Goal: Task Accomplishment & Management: Manage account settings

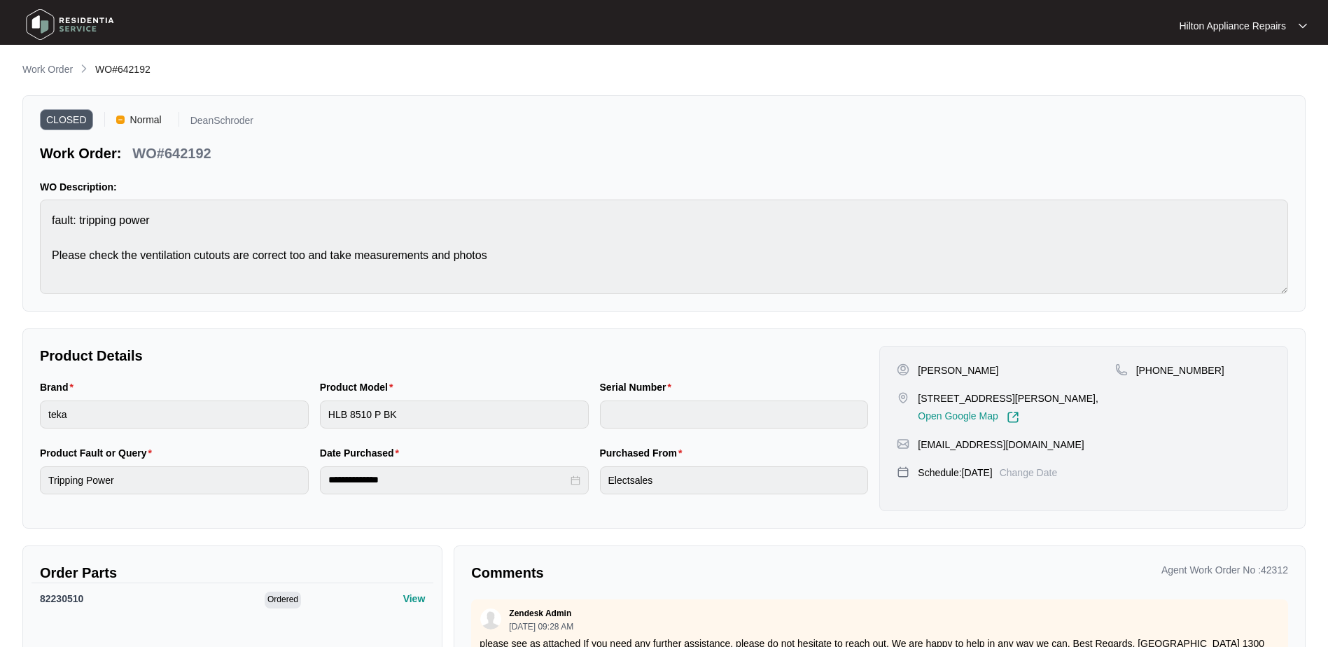
scroll to position [671, 0]
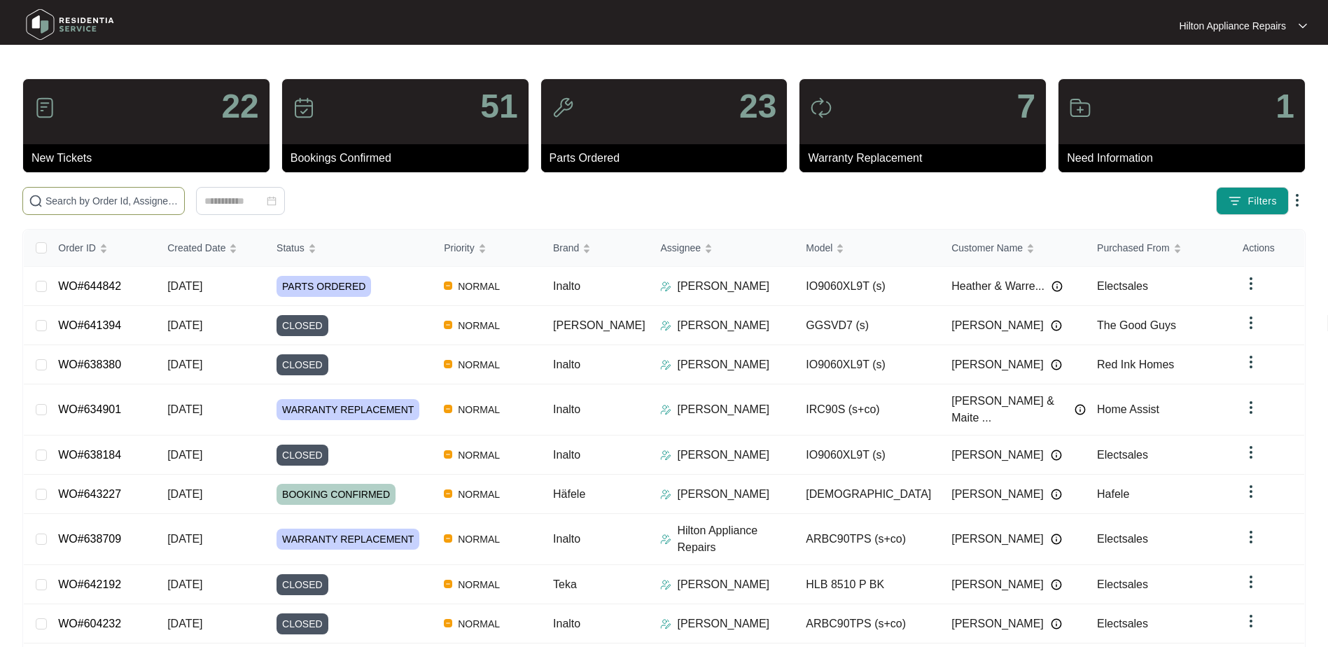
click at [49, 200] on input "text" at bounding box center [111, 200] width 133 height 15
paste input "WO#638125"
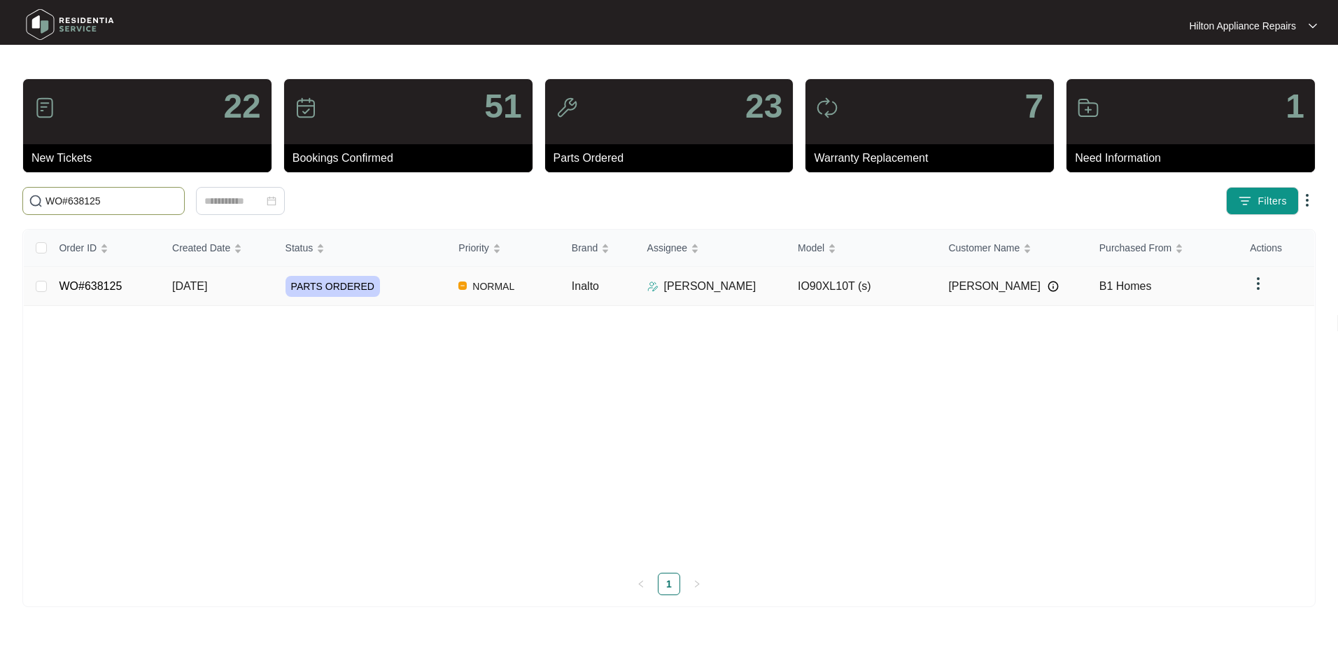
type input "WO#638125"
click at [183, 290] on span "[DATE]" at bounding box center [189, 286] width 35 height 12
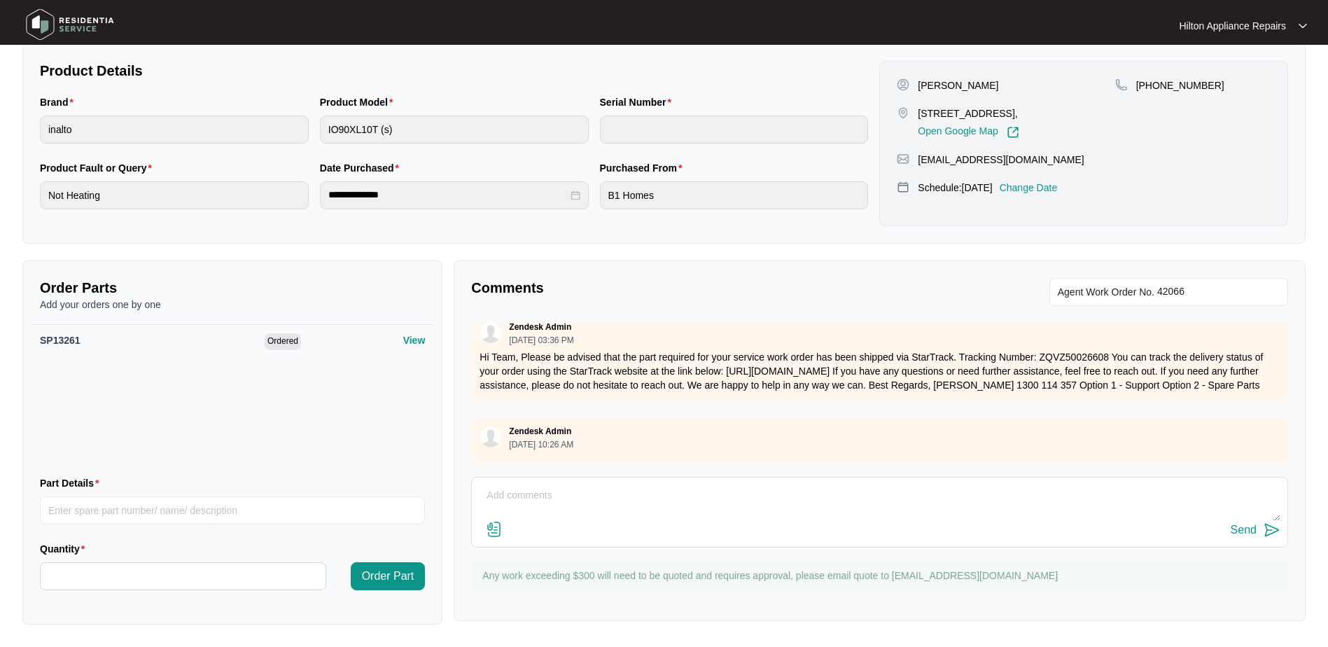
scroll to position [517, 0]
click at [496, 495] on textarea at bounding box center [879, 502] width 801 height 36
drag, startPoint x: 683, startPoint y: 494, endPoint x: 469, endPoint y: 475, distance: 215.0
click at [469, 475] on div "Comments Agent Work Order No. Zendesk Admin [DATE] 07:06 AM please see as attac…" at bounding box center [880, 440] width 852 height 360
paste textarea "Hi Armado, Part arrived. Confirming booking for [DATE] between 11-2. Have a gre…"
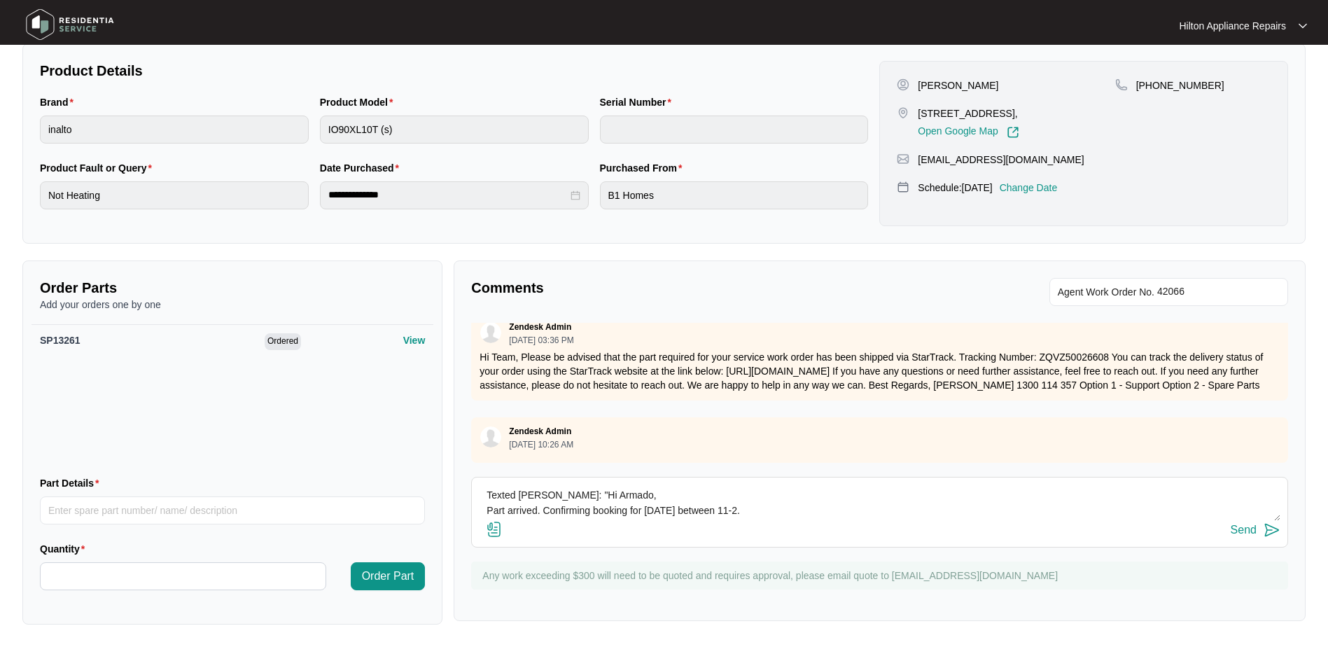
scroll to position [41, 0]
type textarea "Texted [PERSON_NAME]: "Hi Armado, Part arrived. Confirming booking for [DATE] b…"
click at [1233, 527] on div "Send" at bounding box center [1244, 530] width 26 height 13
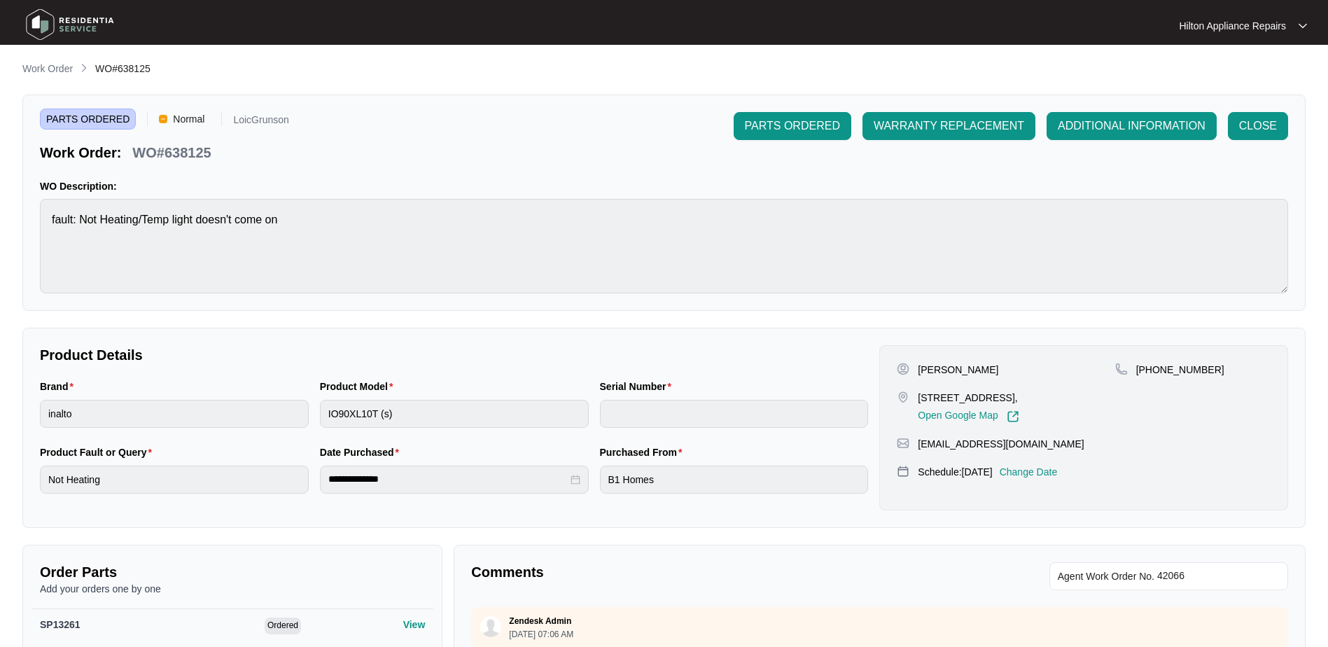
scroll to position [0, 0]
click at [41, 66] on p "Work Order" at bounding box center [47, 69] width 50 height 14
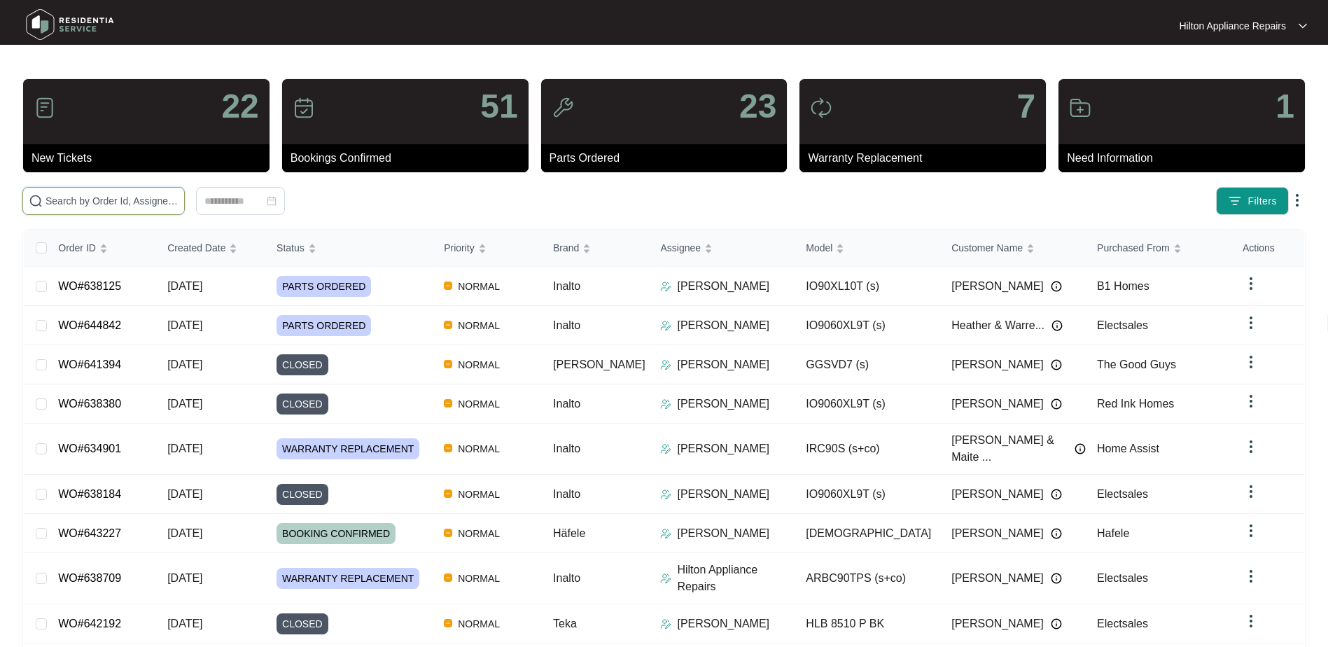
click at [64, 199] on input "text" at bounding box center [111, 200] width 133 height 15
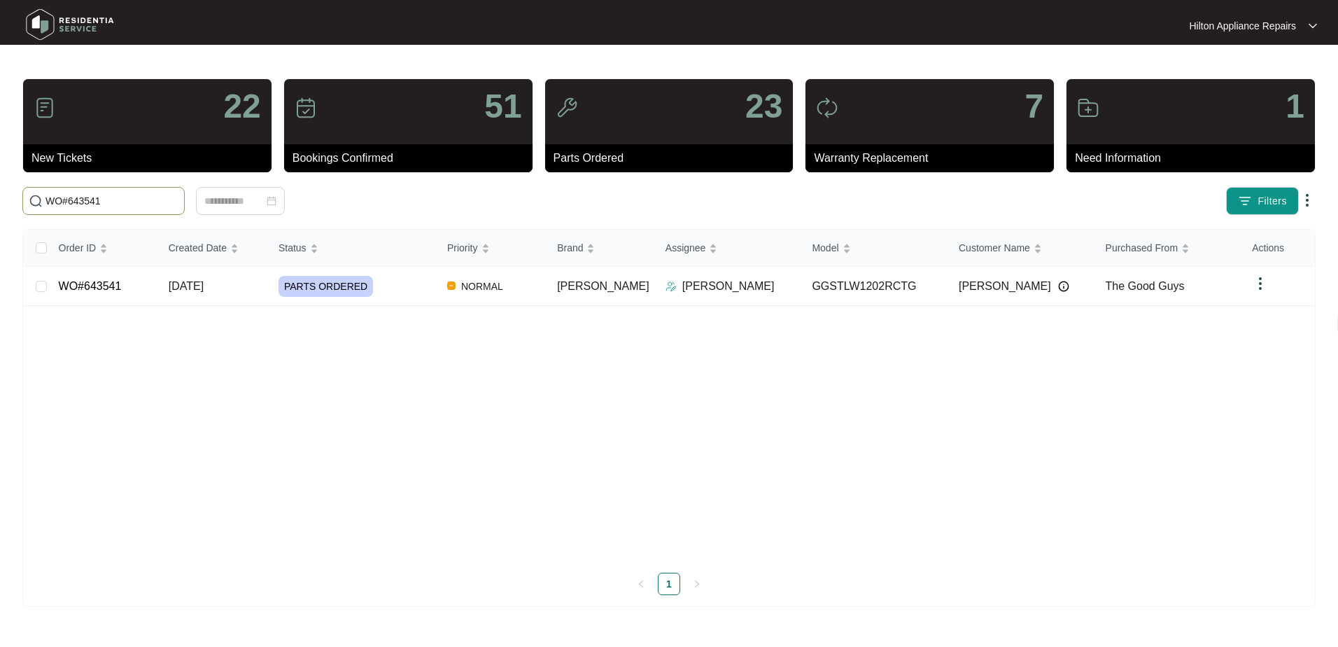
type input "WO#643541"
click at [203, 283] on span "[DATE]" at bounding box center [186, 286] width 35 height 12
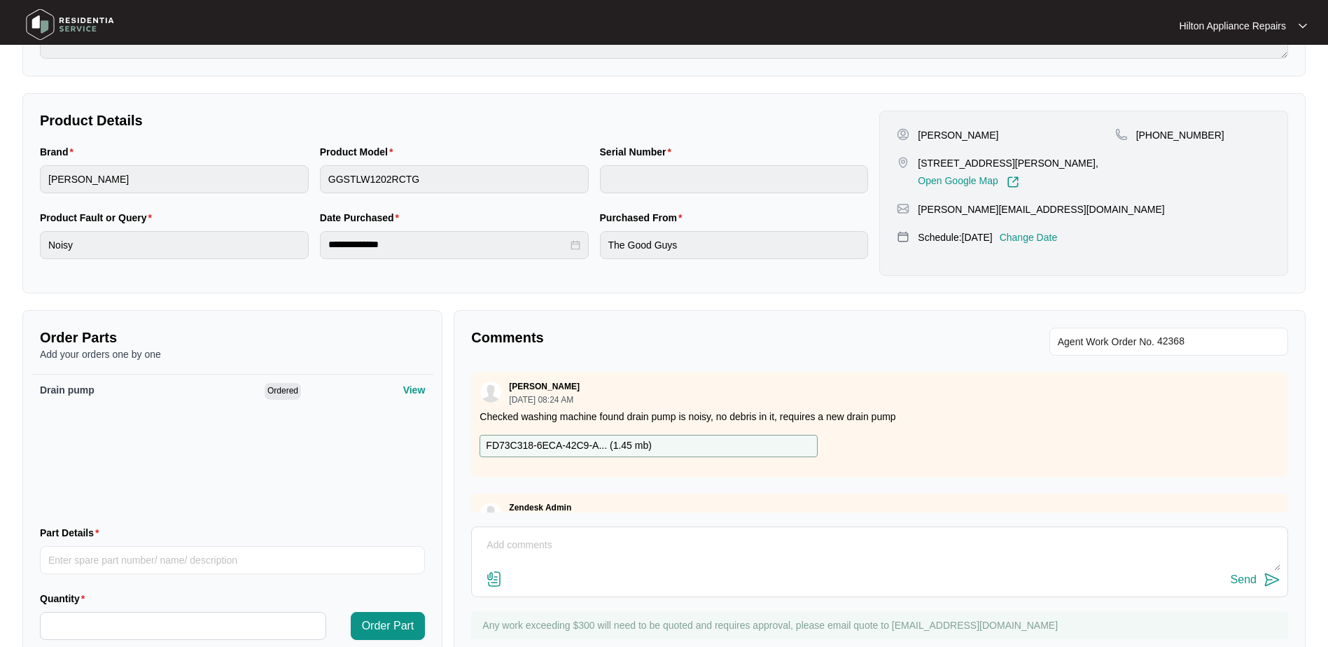
scroll to position [70, 0]
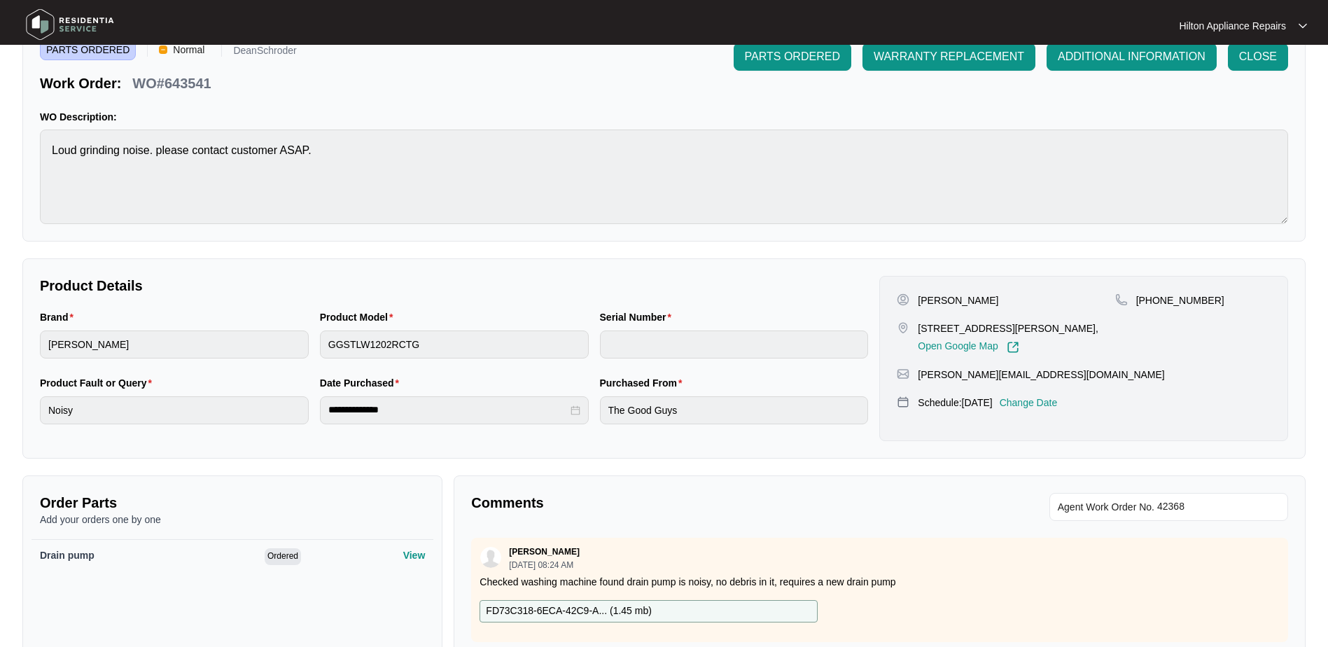
click at [1054, 402] on p "Change Date" at bounding box center [1029, 402] width 58 height 14
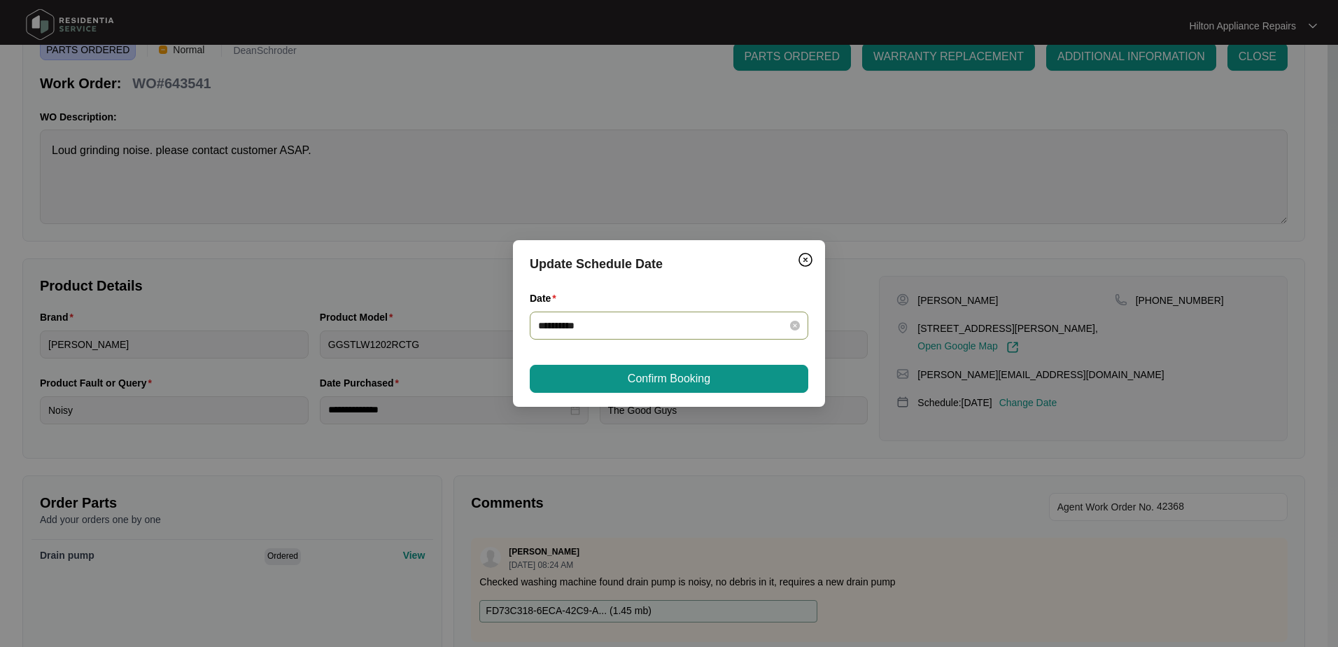
click at [790, 325] on div "**********" at bounding box center [669, 325] width 262 height 15
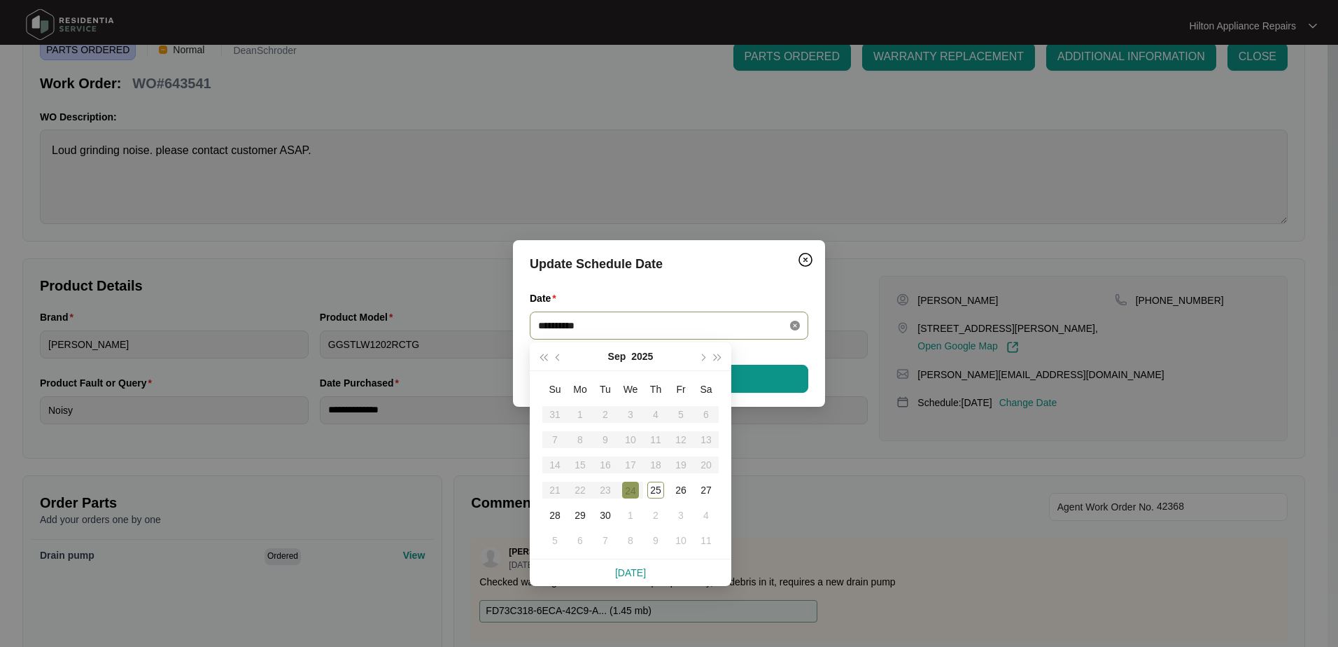
click at [797, 321] on icon "close-circle" at bounding box center [795, 326] width 10 height 10
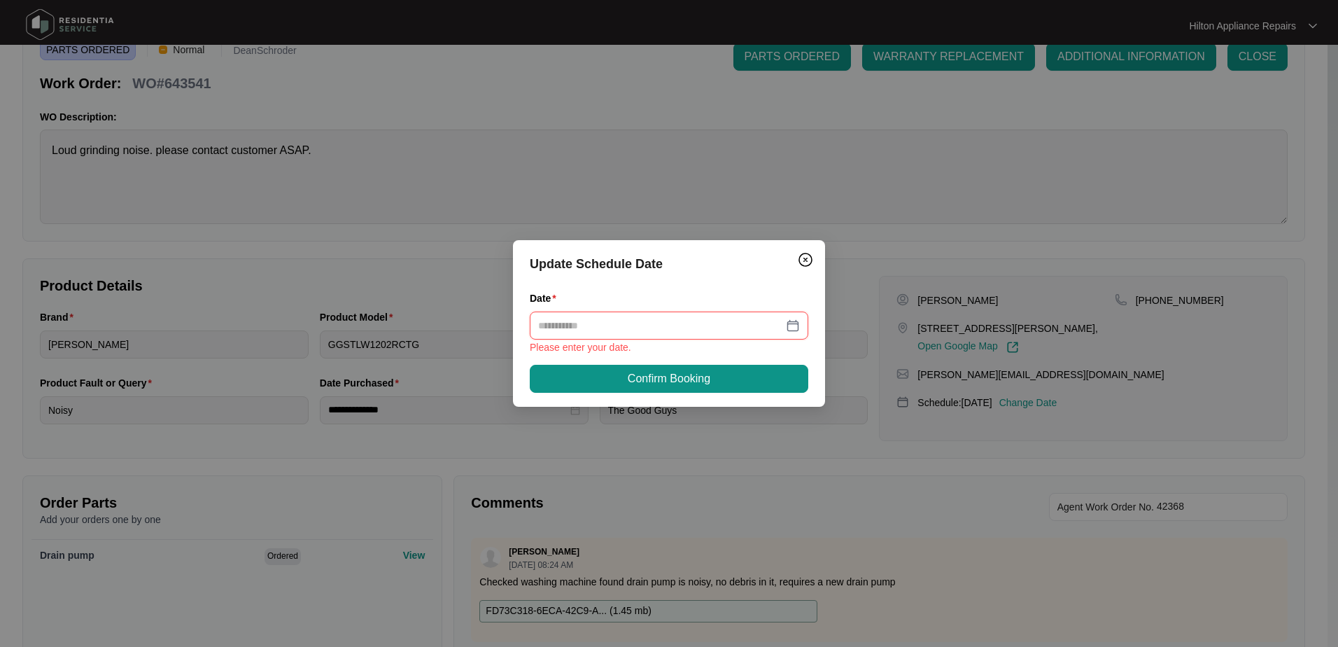
click at [792, 323] on div at bounding box center [669, 325] width 262 height 15
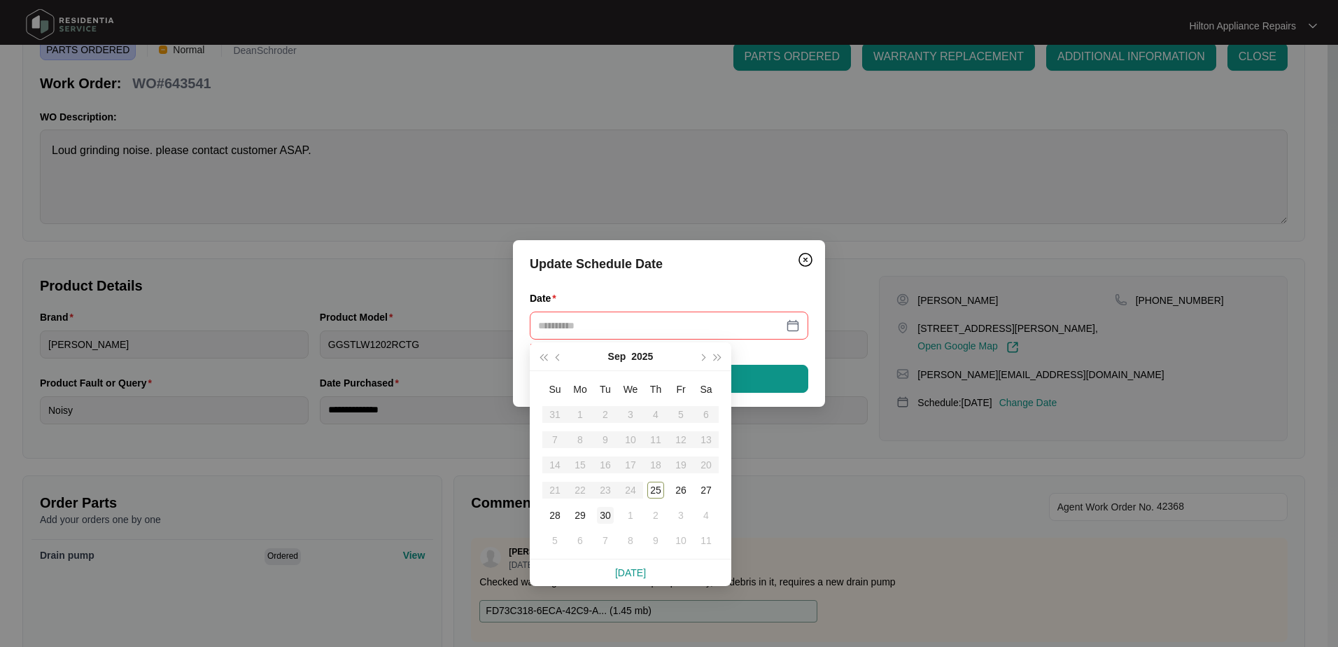
click at [605, 519] on div "30" at bounding box center [605, 515] width 17 height 17
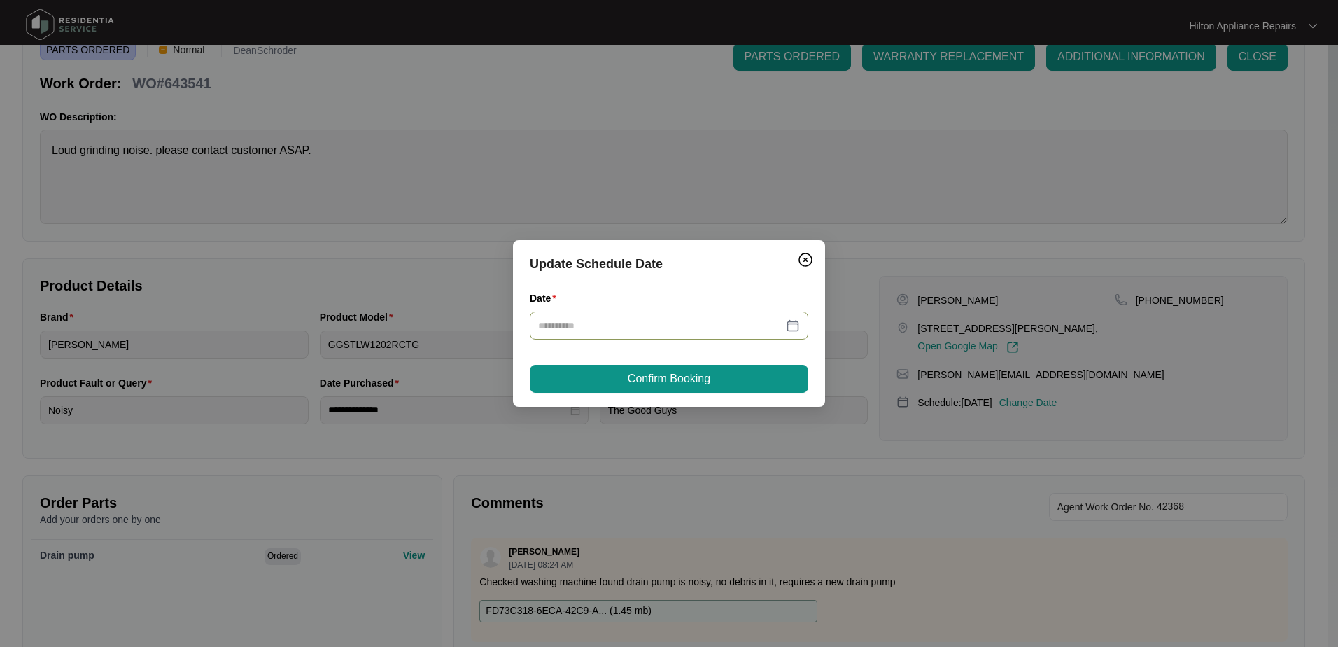
type input "**********"
click at [656, 381] on span "Confirm Booking" at bounding box center [669, 378] width 83 height 17
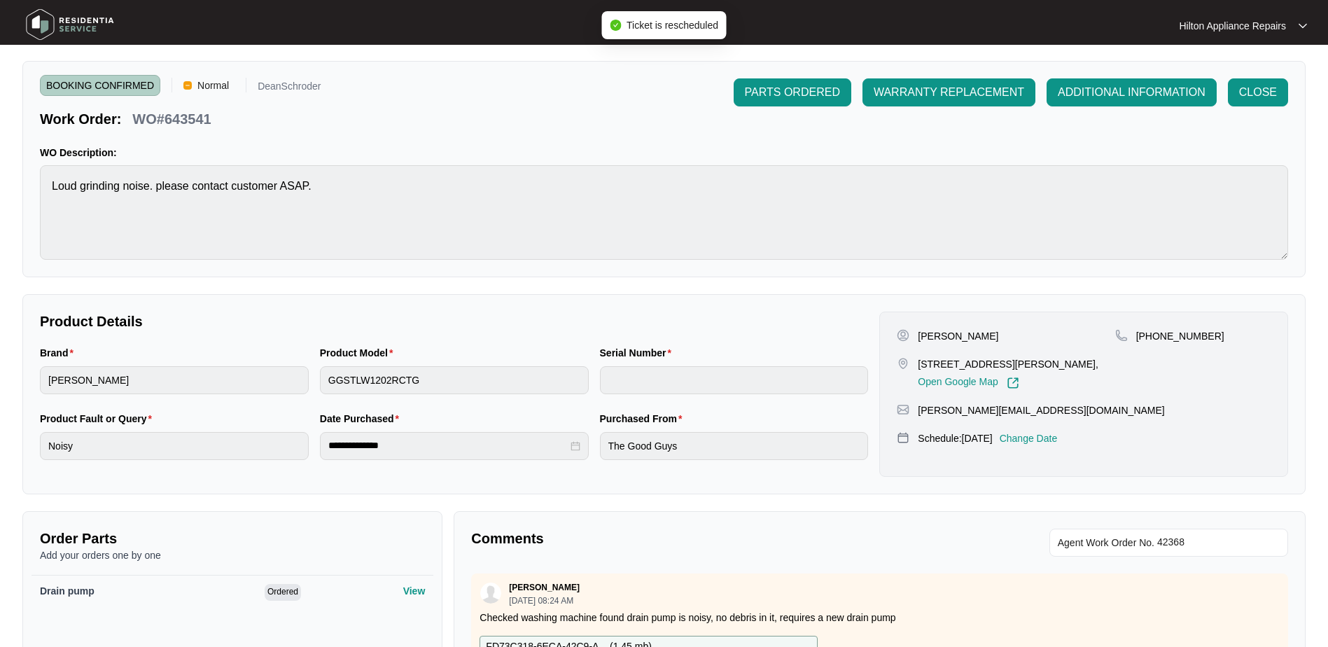
scroll to position [0, 0]
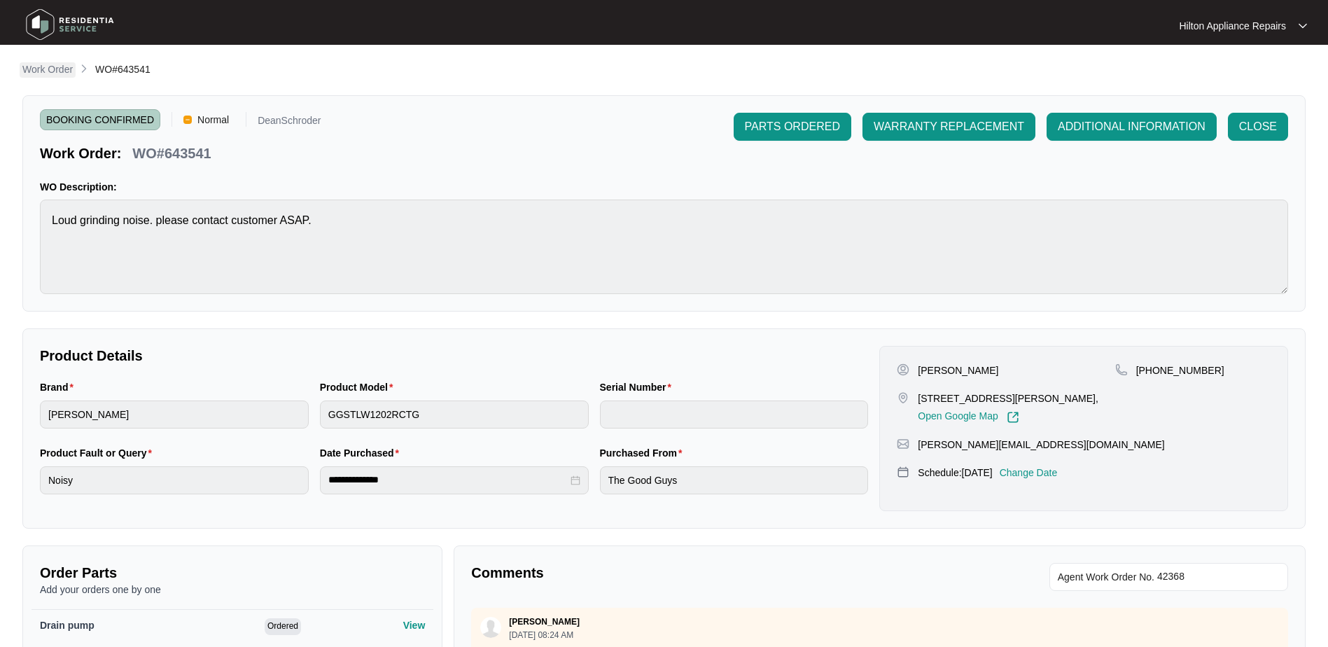
click at [38, 74] on p "Work Order" at bounding box center [47, 69] width 50 height 14
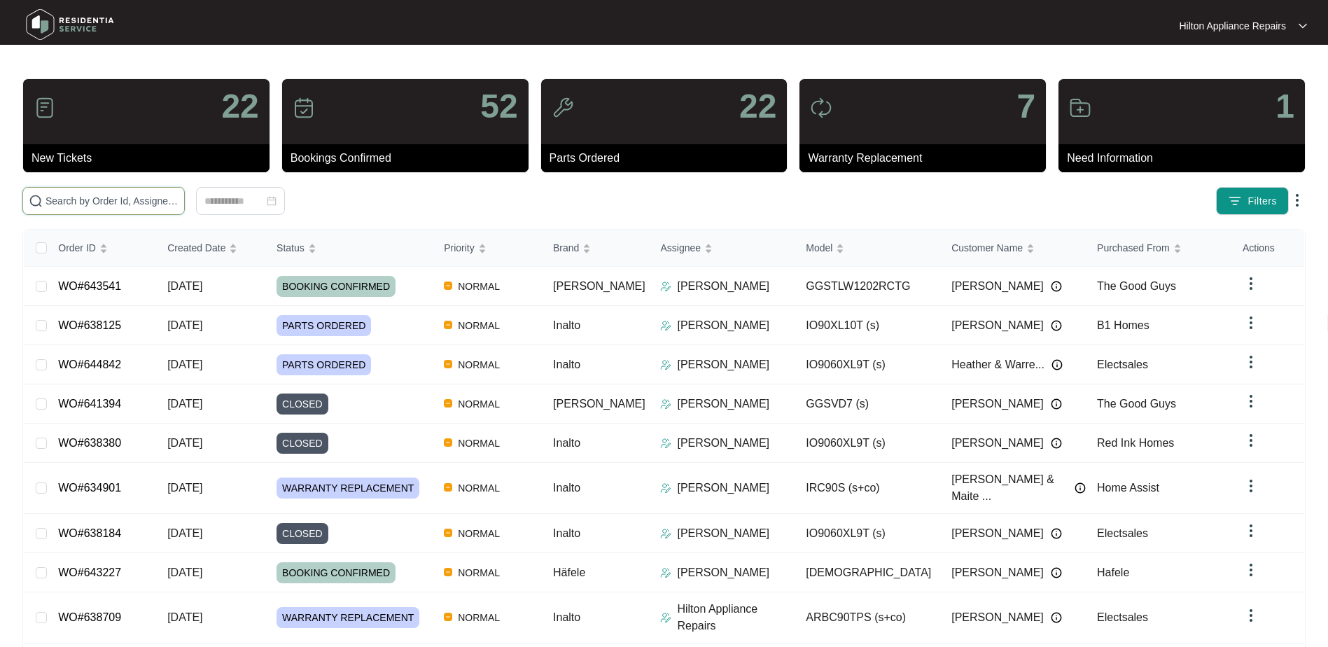
drag, startPoint x: 64, startPoint y: 202, endPoint x: 95, endPoint y: 208, distance: 31.4
click at [64, 203] on input "text" at bounding box center [111, 200] width 133 height 15
paste input "WO#643615"
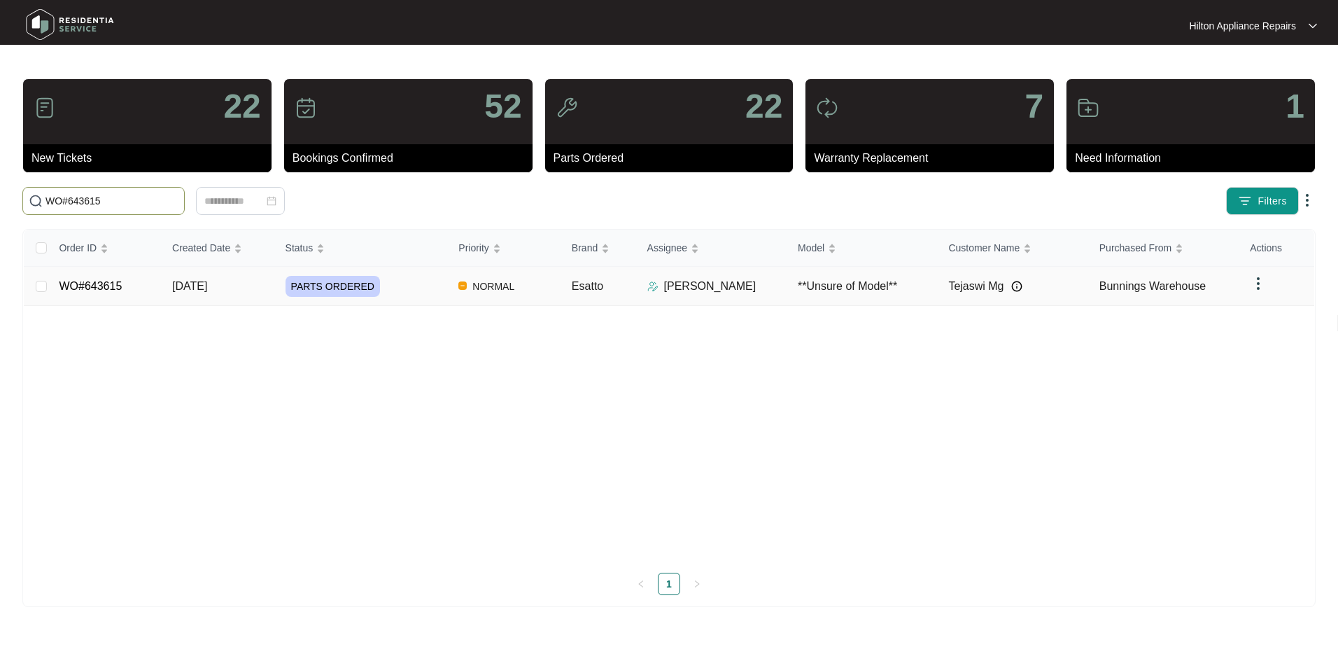
type input "WO#643615"
click at [194, 291] on span "[DATE]" at bounding box center [189, 286] width 35 height 12
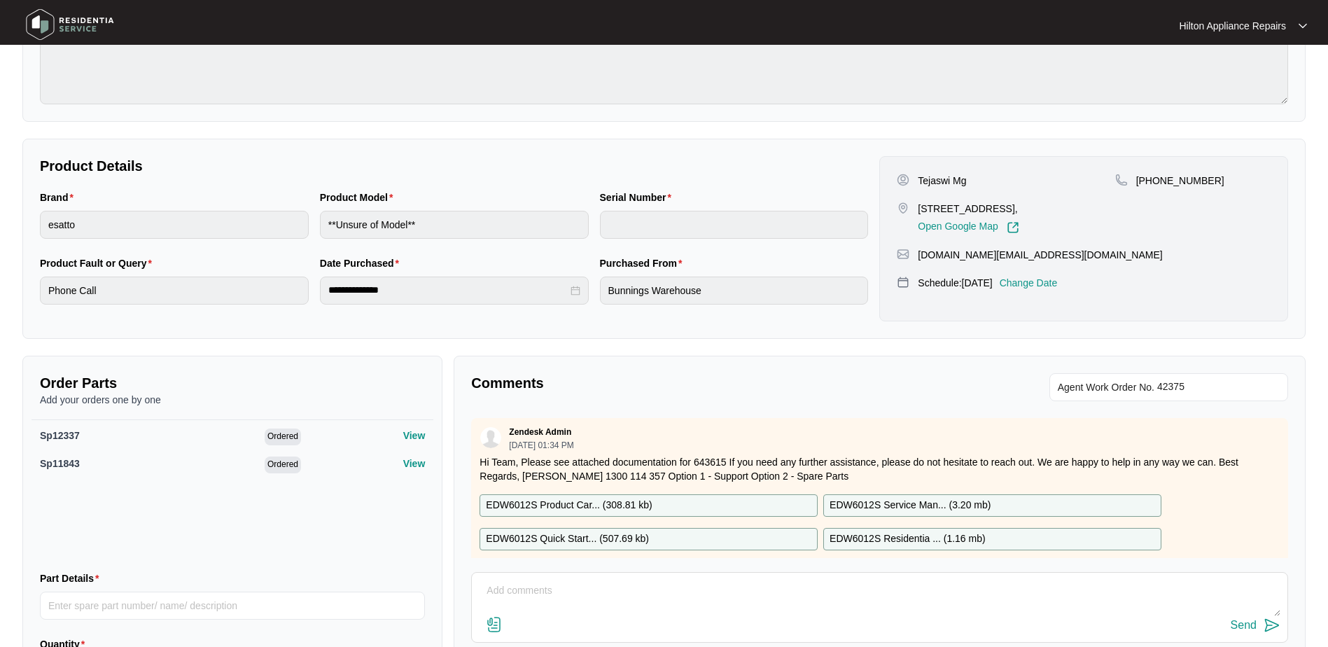
scroll to position [210, 0]
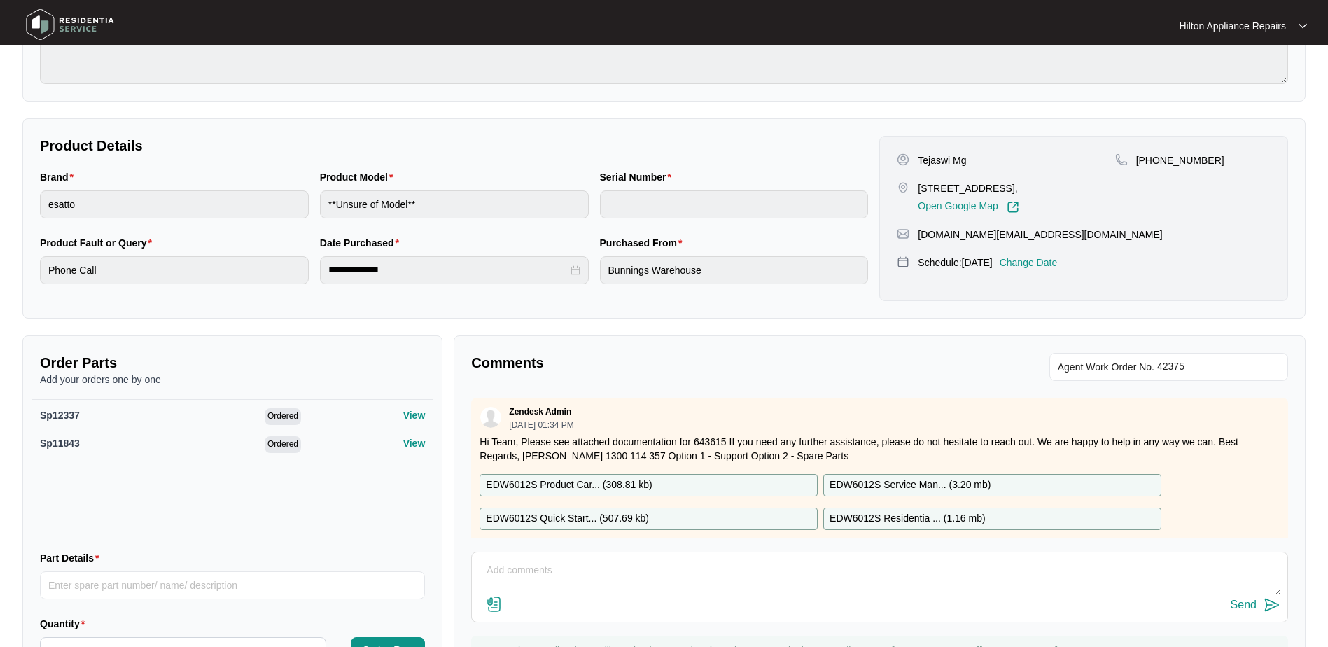
click at [1044, 260] on p "Change Date" at bounding box center [1029, 262] width 58 height 14
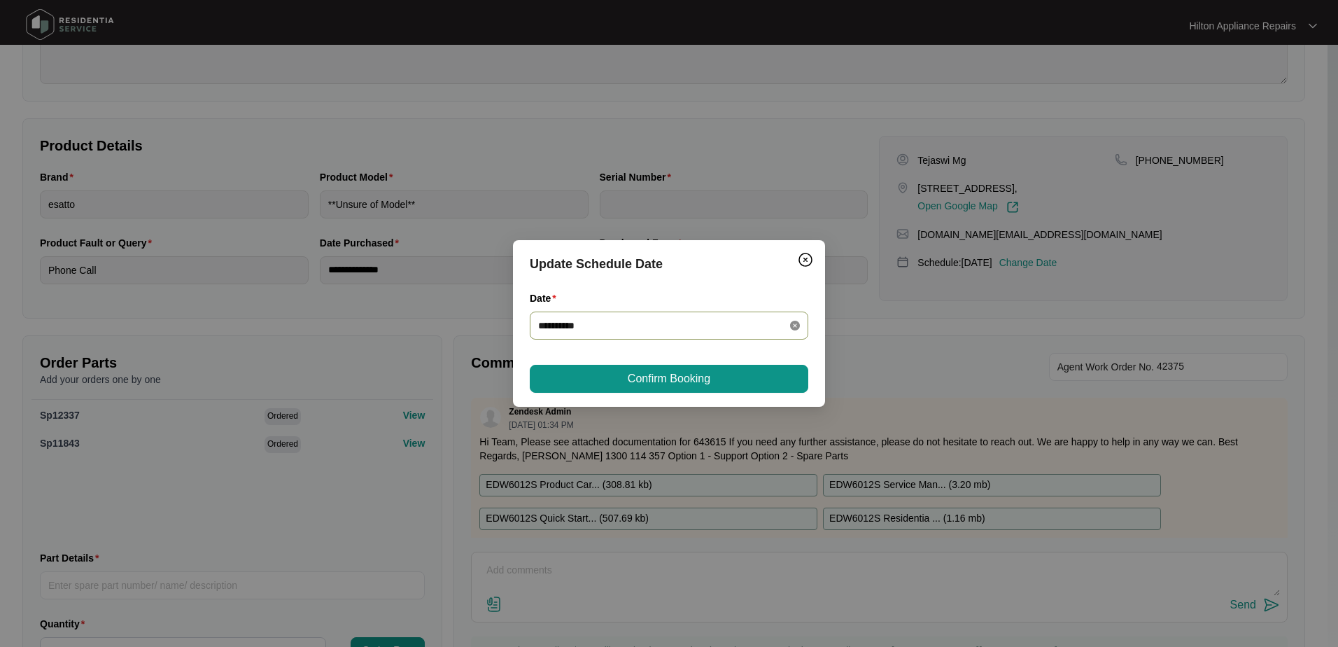
click at [796, 323] on icon "close-circle" at bounding box center [795, 326] width 10 height 10
click at [792, 325] on div at bounding box center [669, 325] width 262 height 15
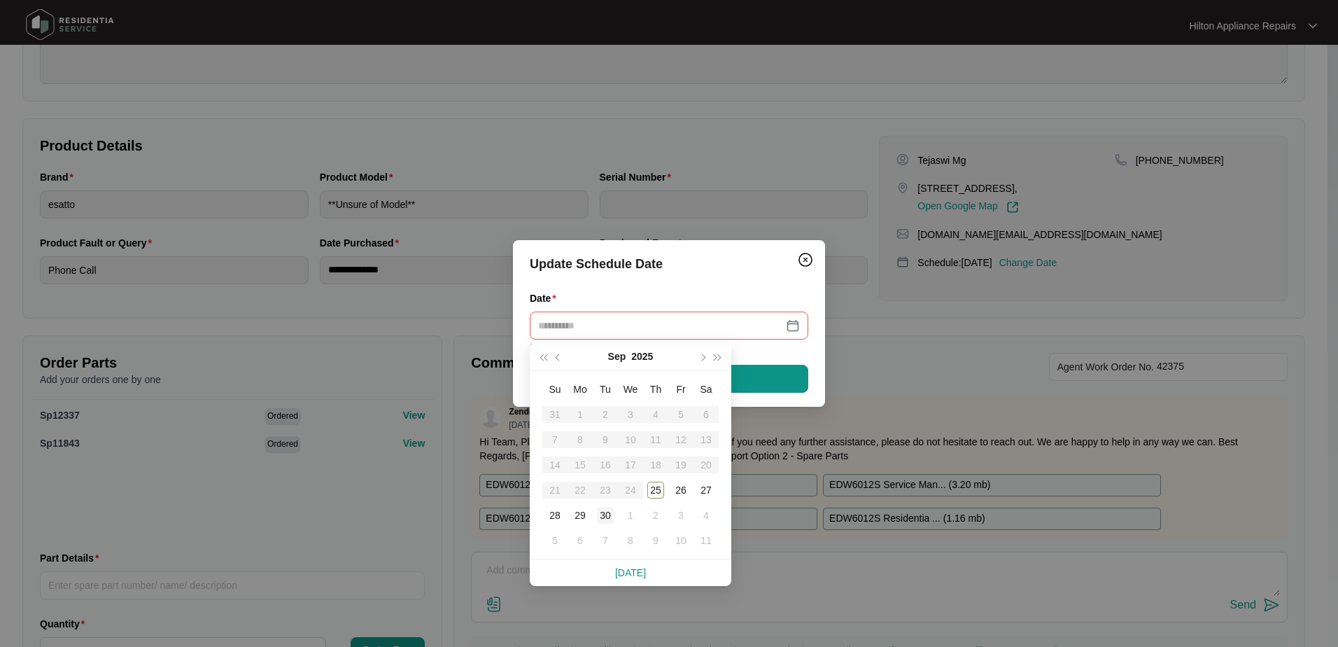
click at [601, 515] on div "30" at bounding box center [605, 515] width 17 height 17
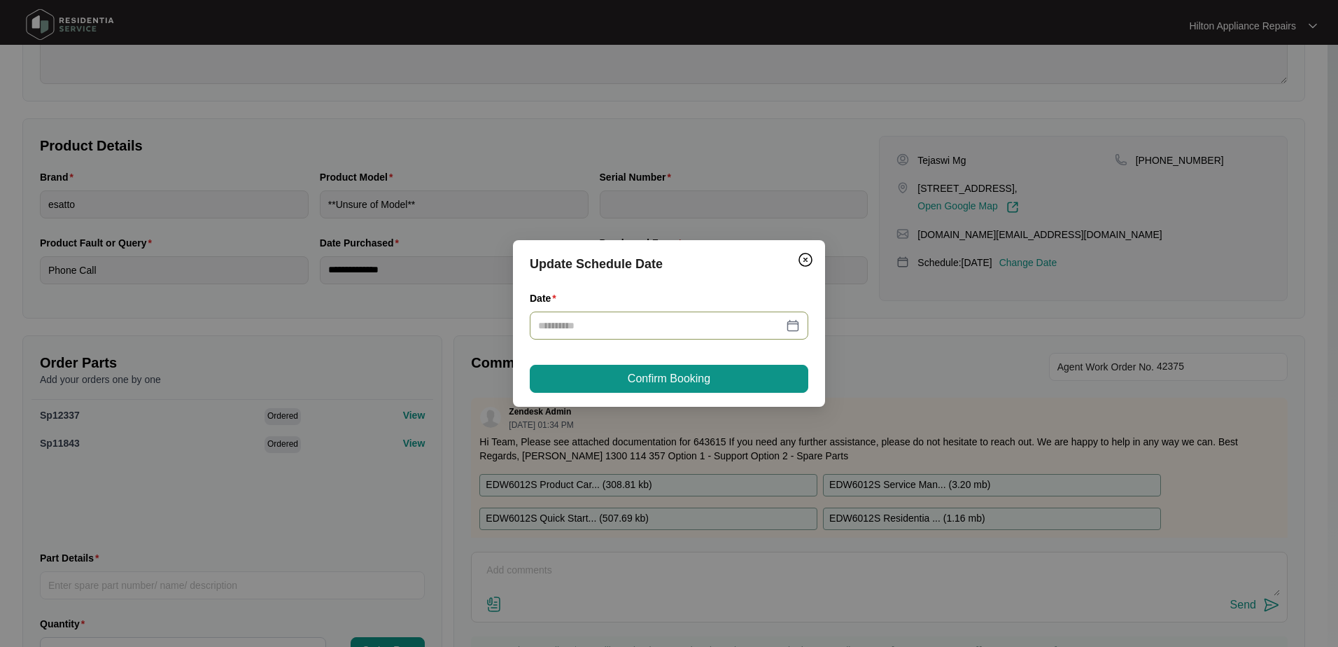
type input "**********"
click at [636, 383] on span "Confirm Booking" at bounding box center [669, 378] width 83 height 17
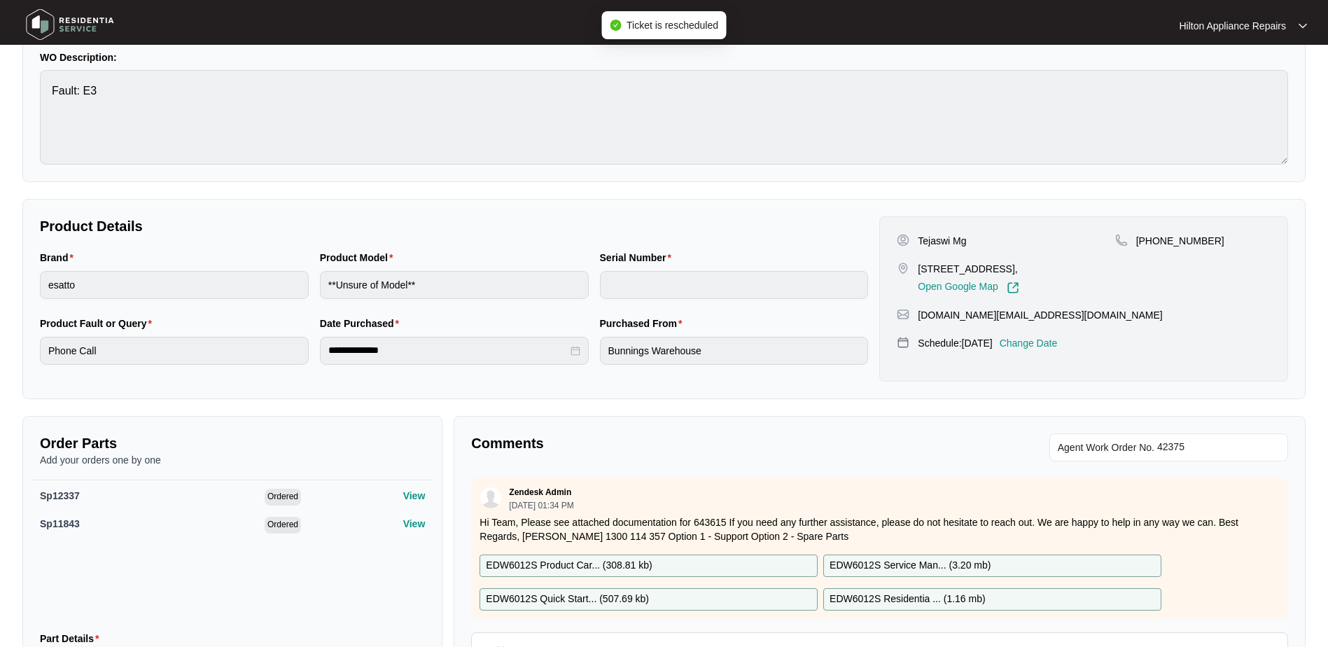
scroll to position [0, 0]
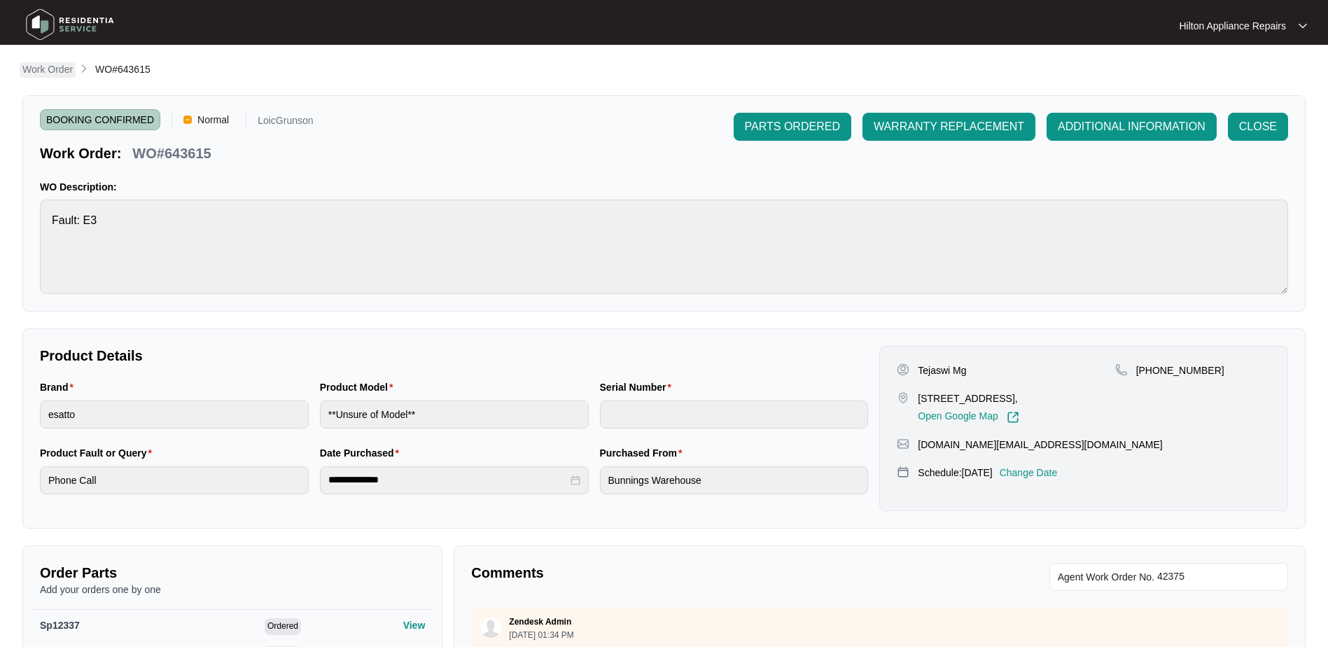
click at [38, 67] on p "Work Order" at bounding box center [47, 69] width 50 height 14
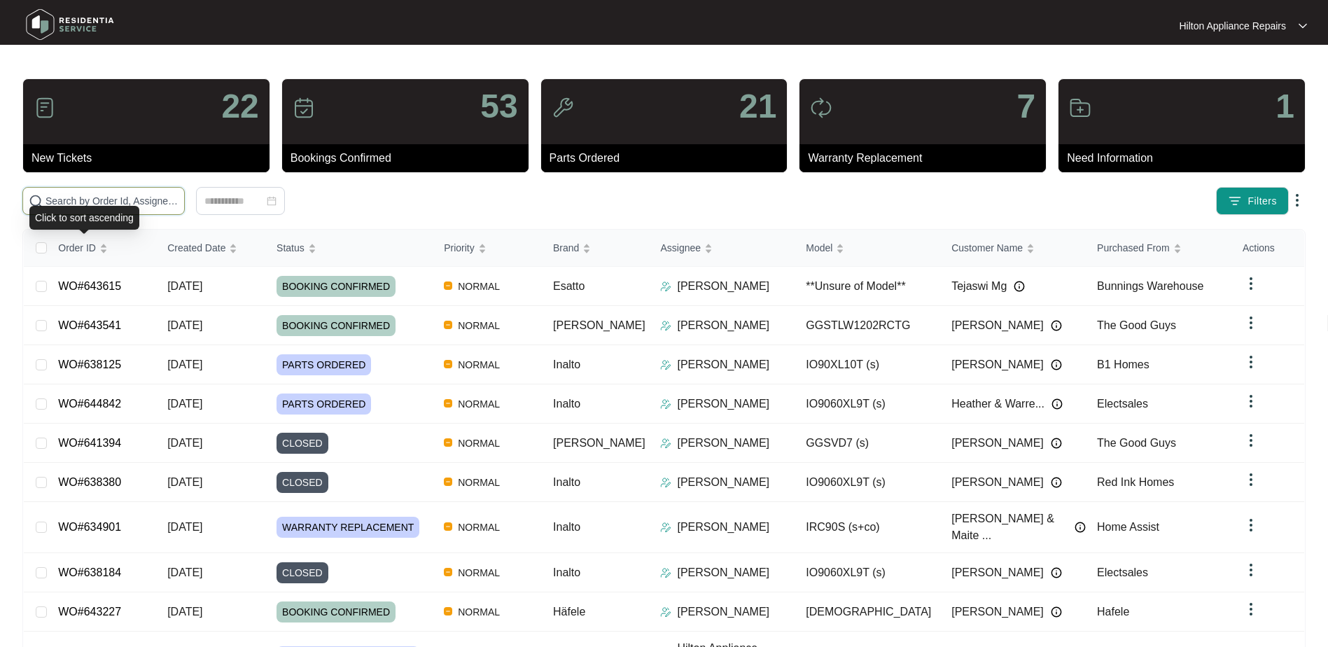
click at [64, 200] on input "text" at bounding box center [111, 200] width 133 height 15
paste input "WO#643760"
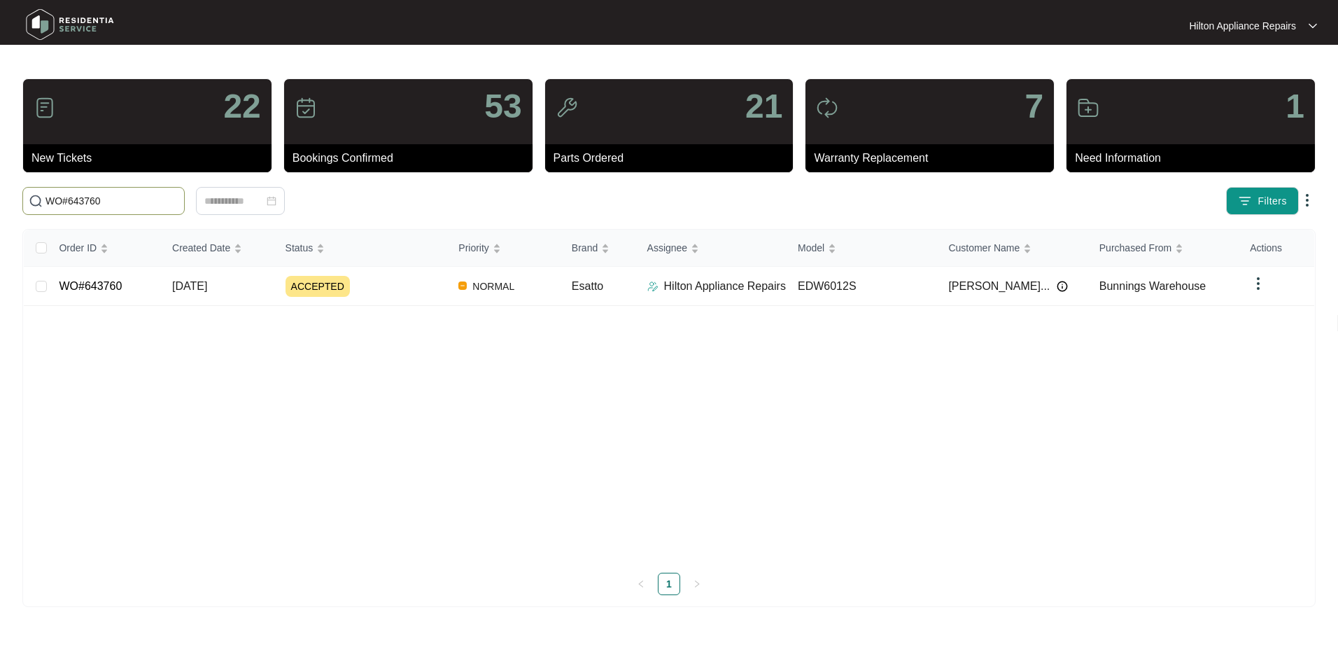
type input "WO#643760"
click at [199, 291] on span "[DATE]" at bounding box center [189, 286] width 35 height 12
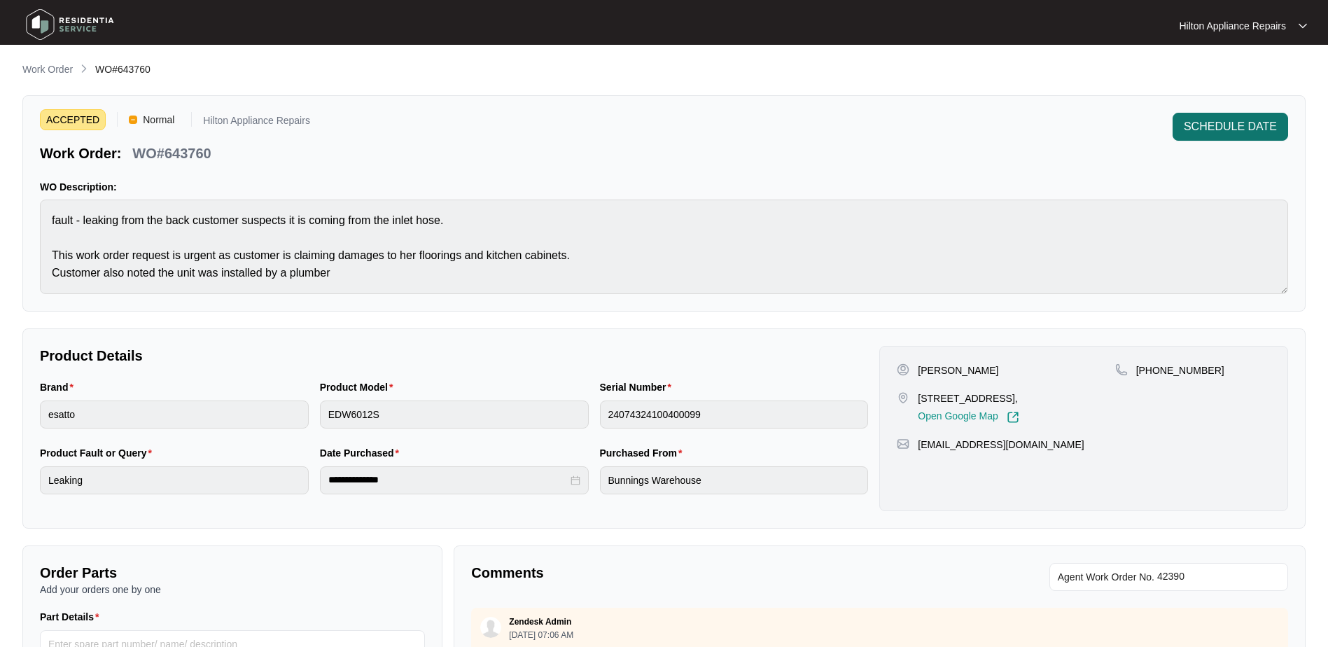
click at [1214, 129] on span "SCHEDULE DATE" at bounding box center [1230, 126] width 93 height 17
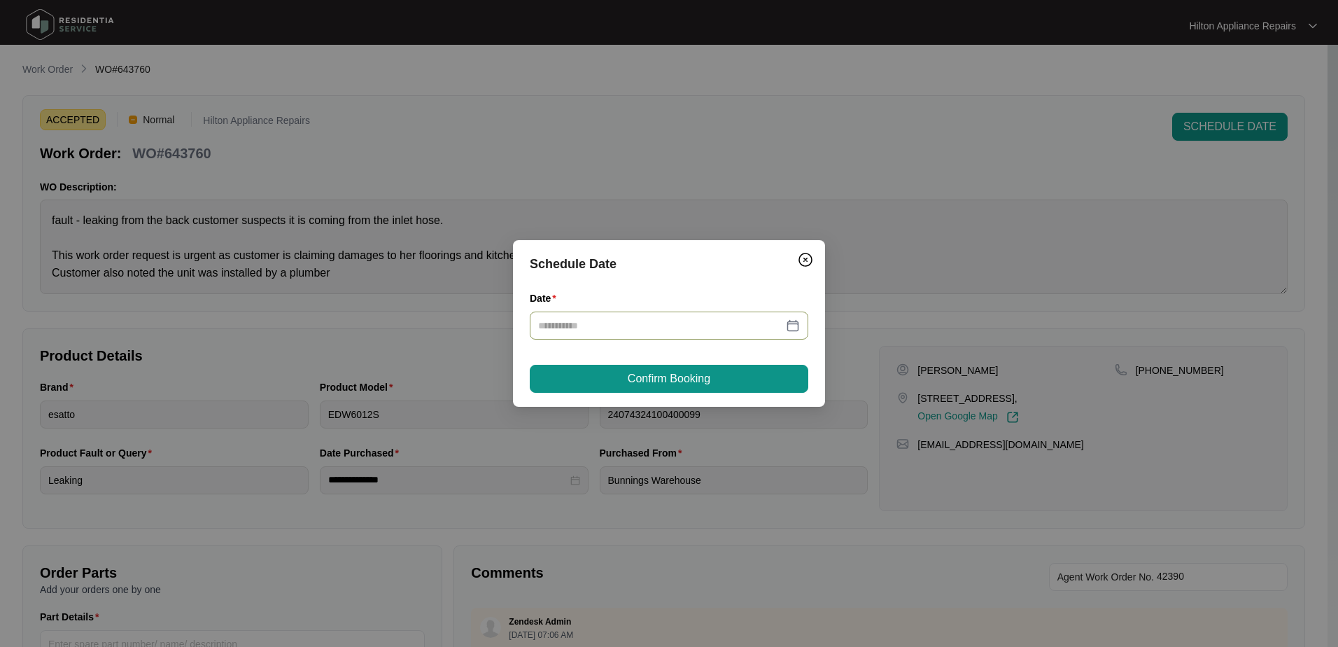
click at [794, 322] on div at bounding box center [669, 325] width 262 height 15
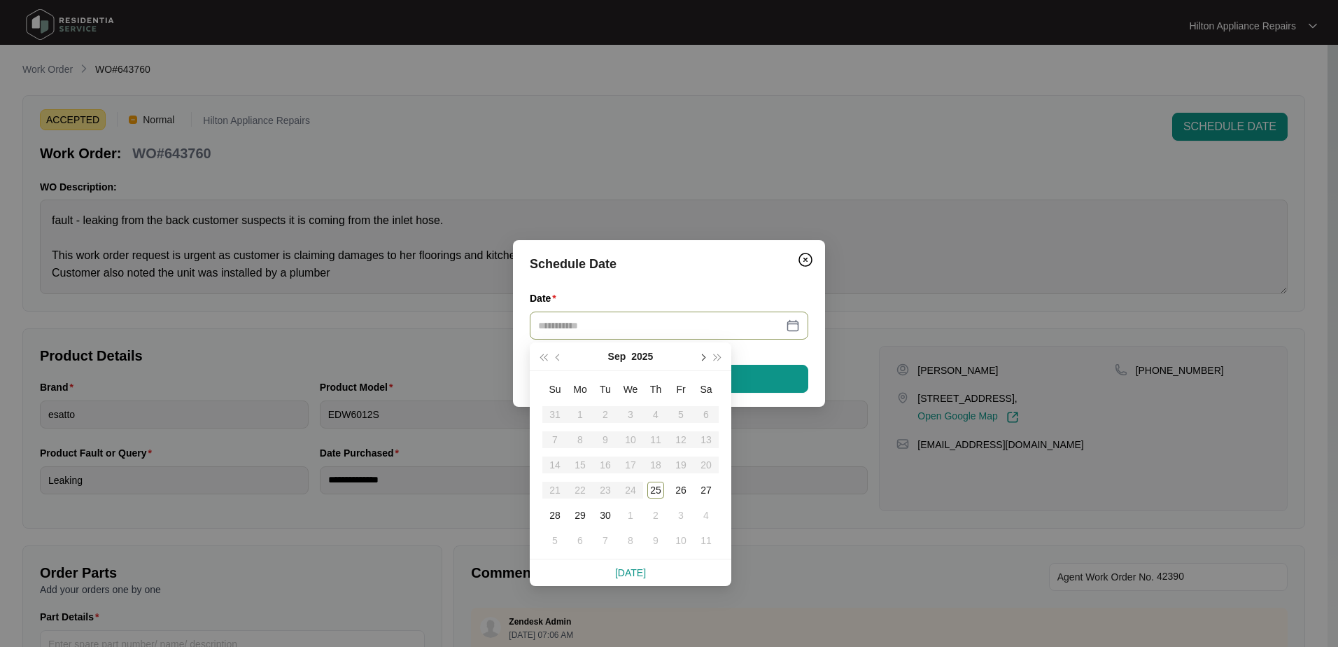
click at [703, 356] on span "button" at bounding box center [702, 357] width 7 height 7
click at [608, 436] on div "7" at bounding box center [605, 439] width 17 height 17
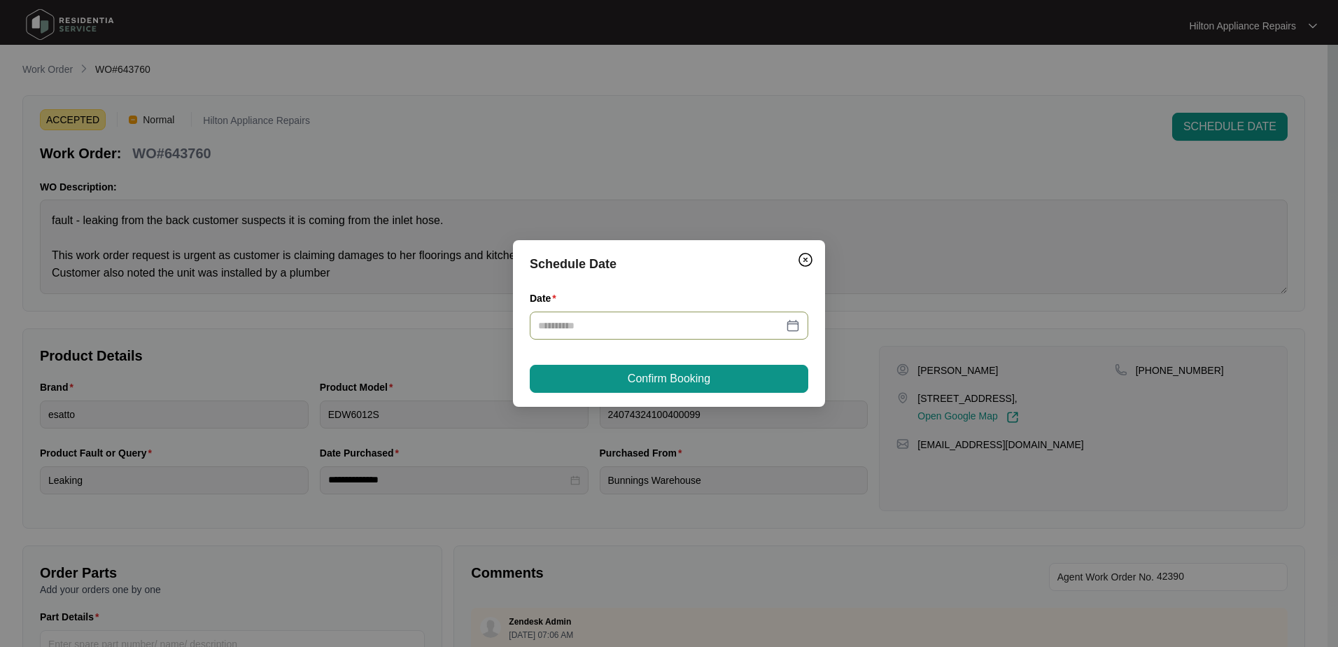
type input "**********"
click at [635, 384] on span "Confirm Booking" at bounding box center [669, 378] width 83 height 17
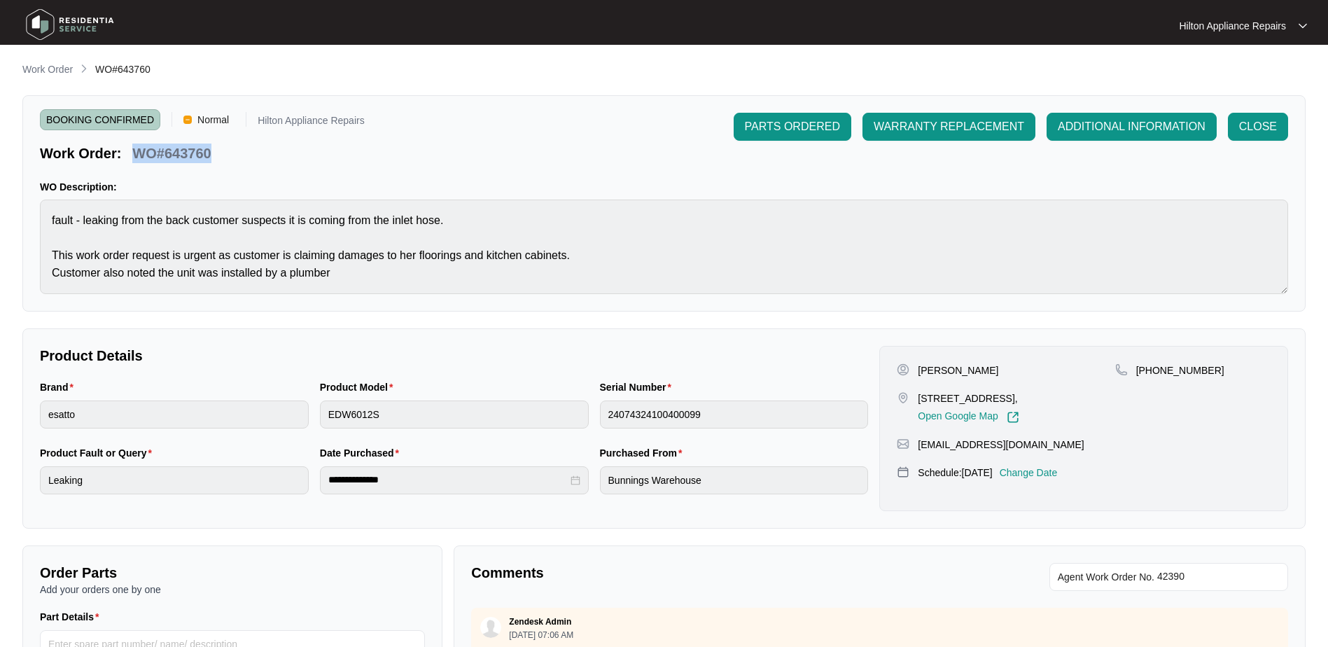
drag, startPoint x: 221, startPoint y: 150, endPoint x: 136, endPoint y: 153, distance: 84.7
click at [136, 153] on div "Work Order: WO#643760" at bounding box center [202, 151] width 325 height 24
copy p "WO#643760"
click at [55, 67] on p "Work Order" at bounding box center [47, 69] width 50 height 14
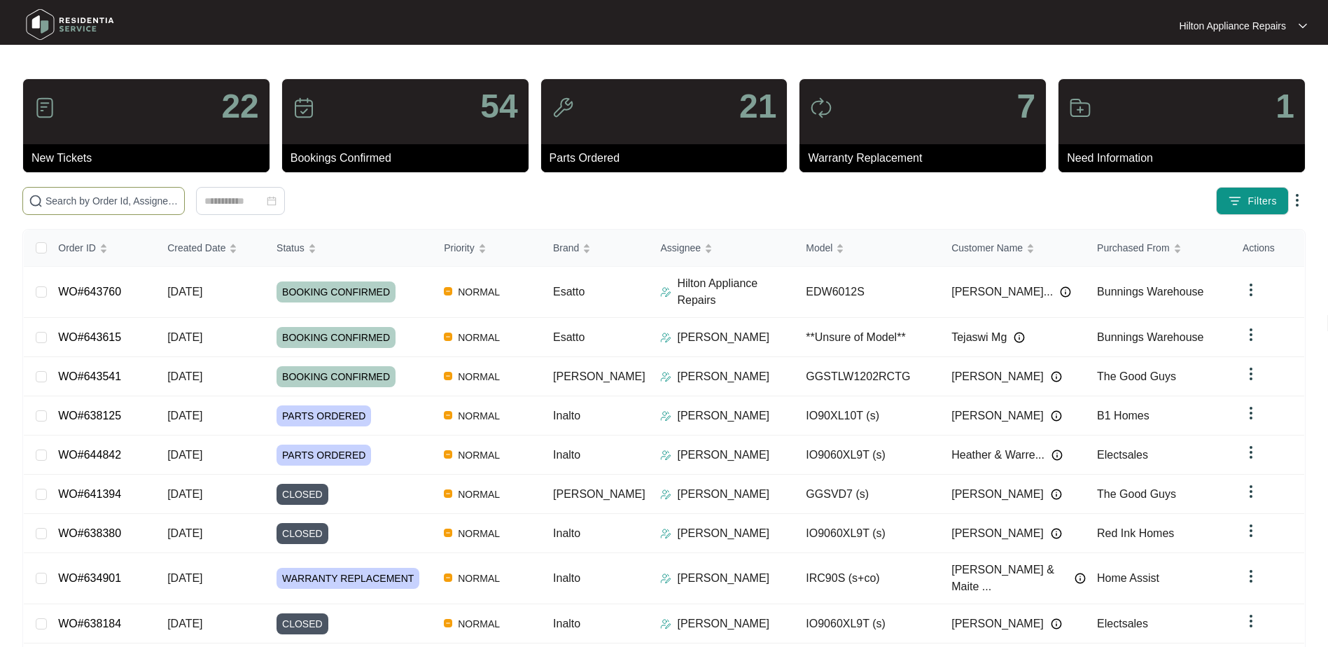
click at [91, 199] on input "text" at bounding box center [111, 200] width 133 height 15
paste input "WO#643760"
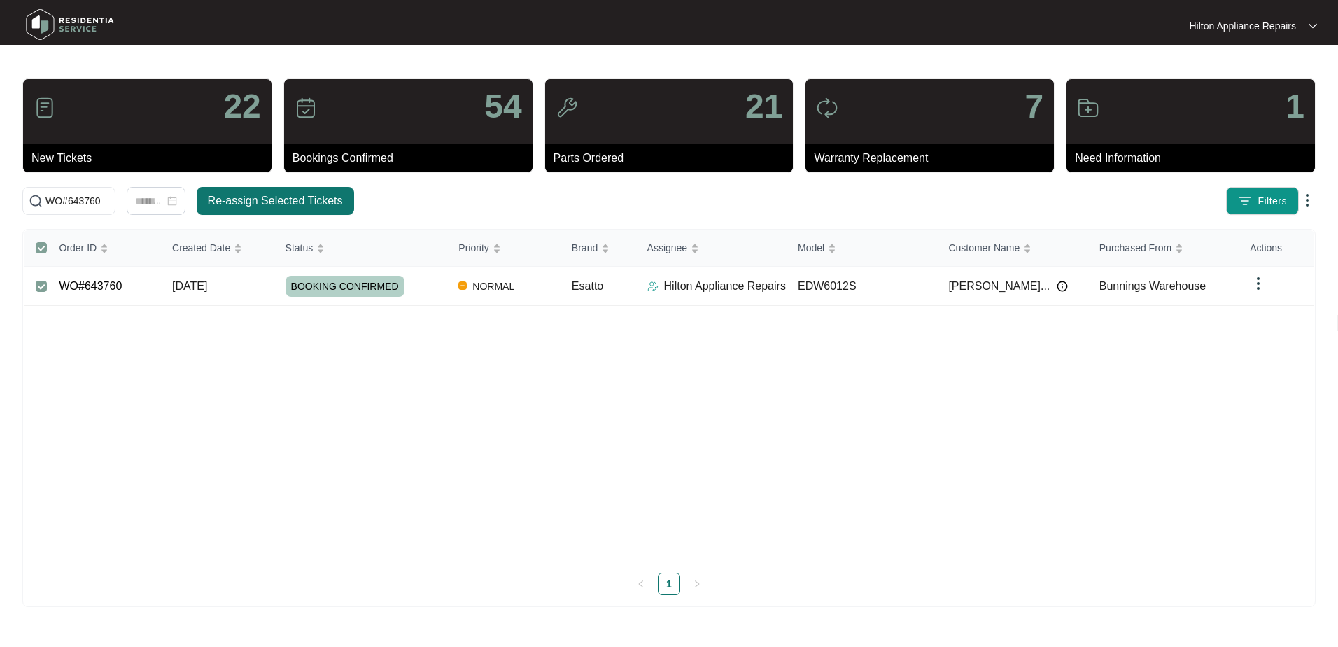
click at [274, 200] on span "Re-assign Selected Tickets" at bounding box center [275, 200] width 135 height 17
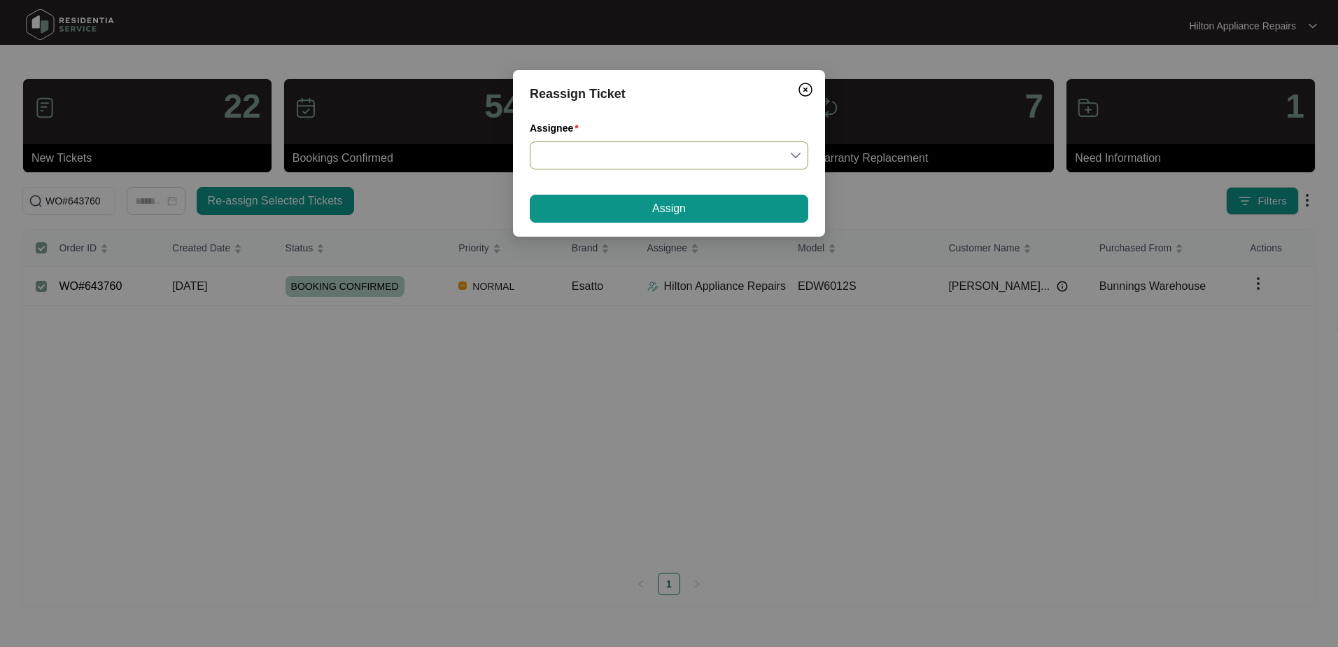
click at [795, 151] on input "Assignee" at bounding box center [669, 155] width 262 height 27
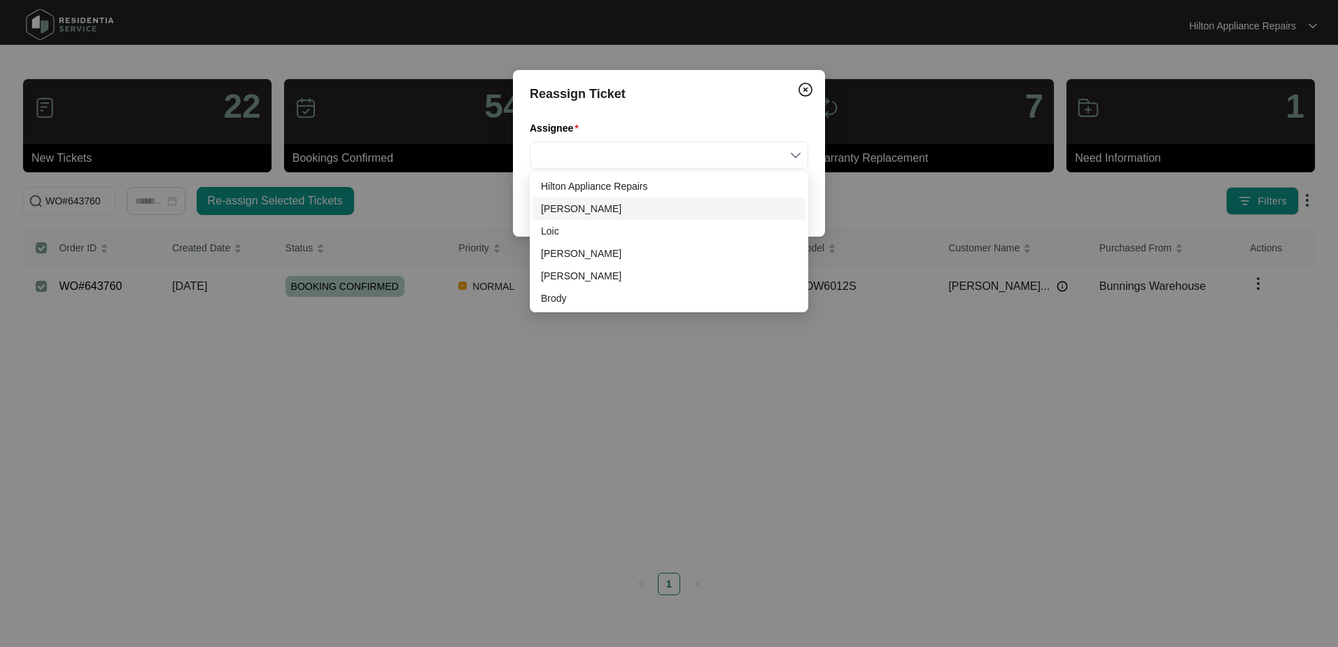
click at [570, 208] on div "[PERSON_NAME]" at bounding box center [669, 208] width 256 height 15
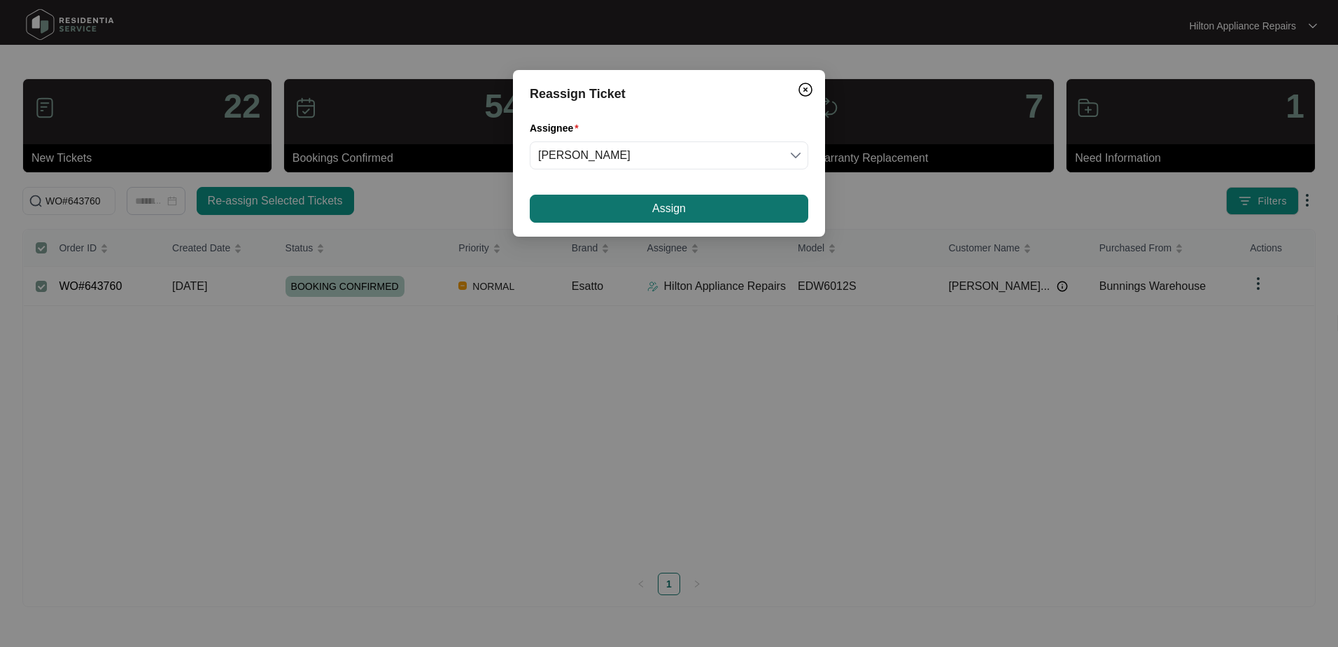
click at [600, 207] on button "Assign" at bounding box center [669, 209] width 279 height 28
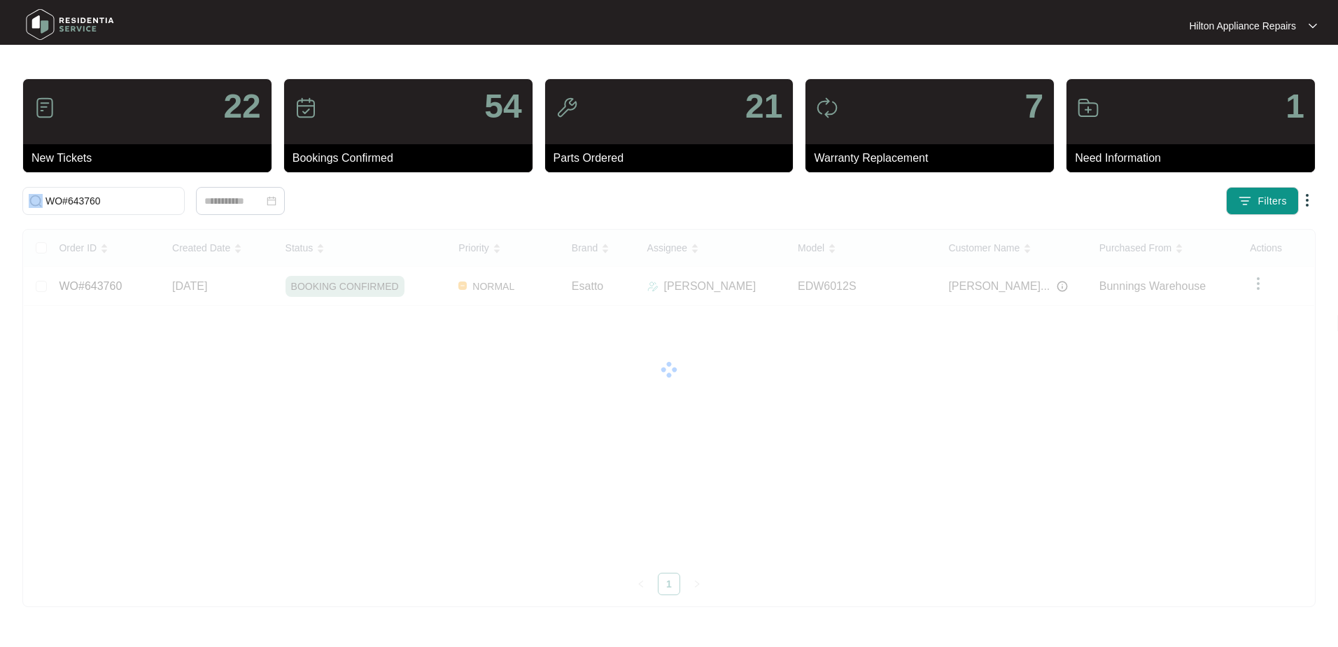
drag, startPoint x: 118, startPoint y: 210, endPoint x: -11, endPoint y: 192, distance: 130.1
click at [0, 192] on html "Hilton Appliance Repairs Hilton App... 22 New Tickets 54 Bookings Confirmed 21 …" at bounding box center [669, 323] width 1338 height 647
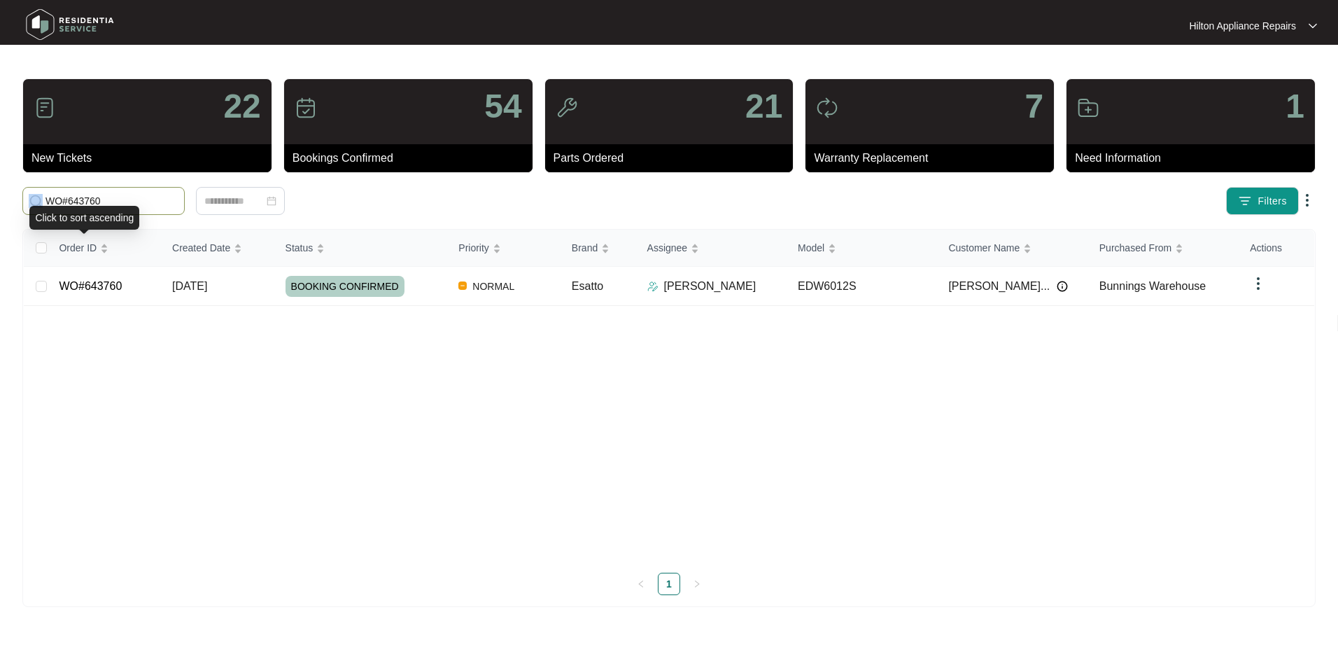
click at [123, 199] on input "WO#643760" at bounding box center [111, 200] width 133 height 15
type input "W"
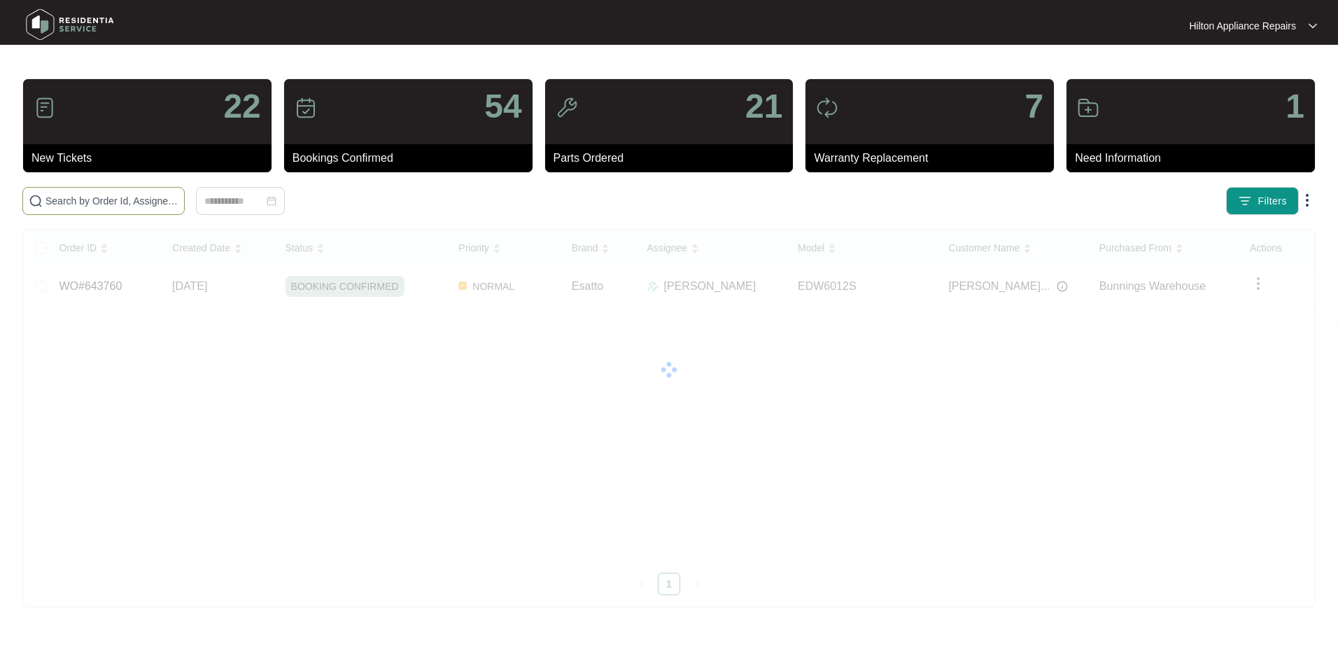
paste input "WO#640111"
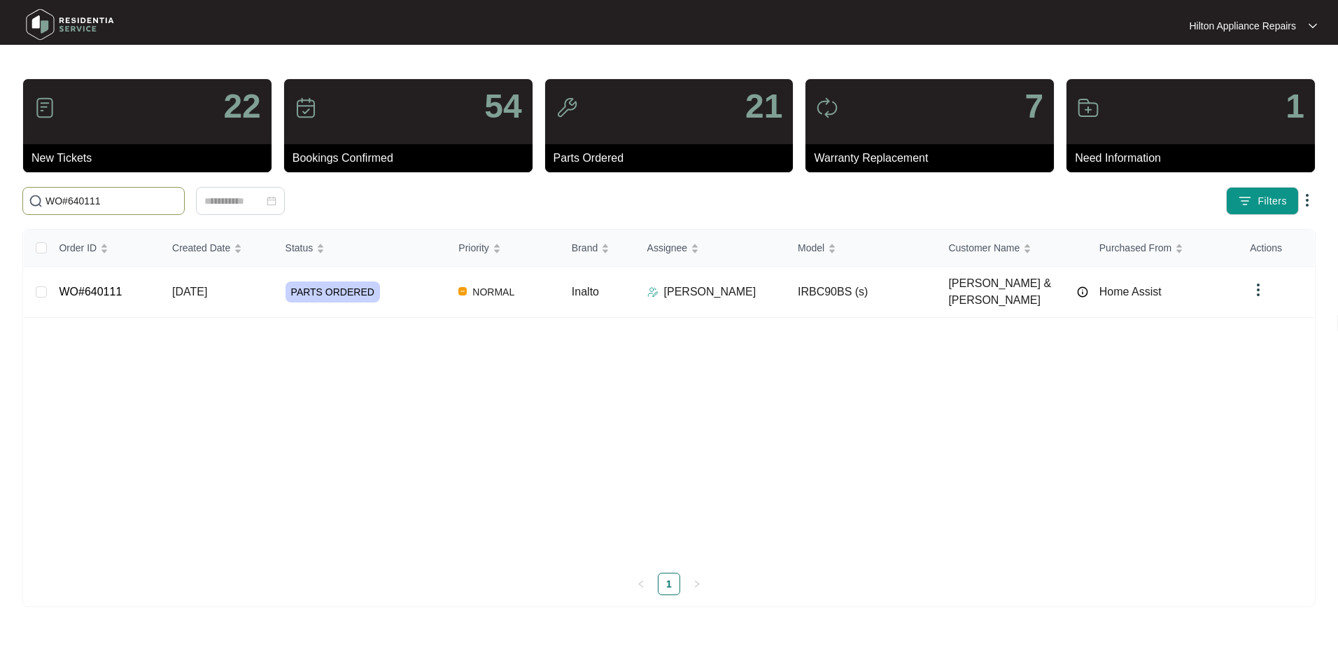
type input "WO#640111"
click at [188, 286] on span "[DATE]" at bounding box center [189, 292] width 35 height 12
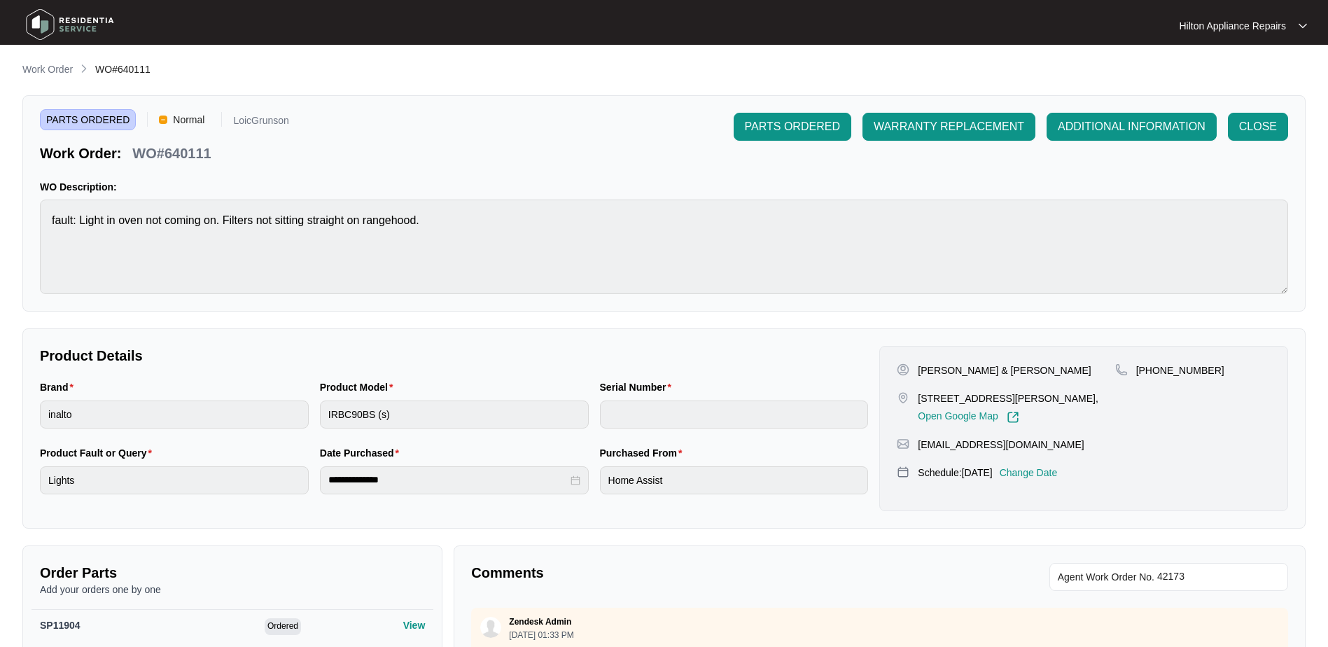
click at [1058, 472] on p "Change Date" at bounding box center [1029, 472] width 58 height 14
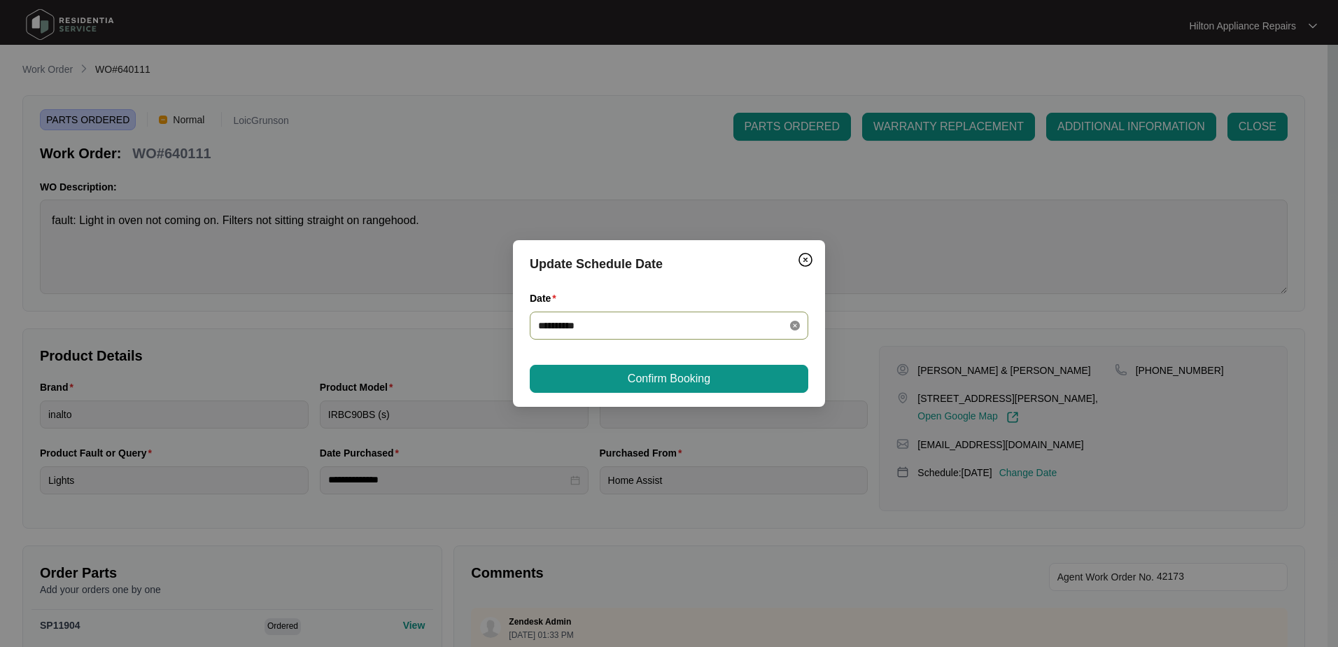
click at [794, 323] on icon "close-circle" at bounding box center [795, 326] width 10 height 10
click at [794, 323] on div at bounding box center [669, 325] width 262 height 15
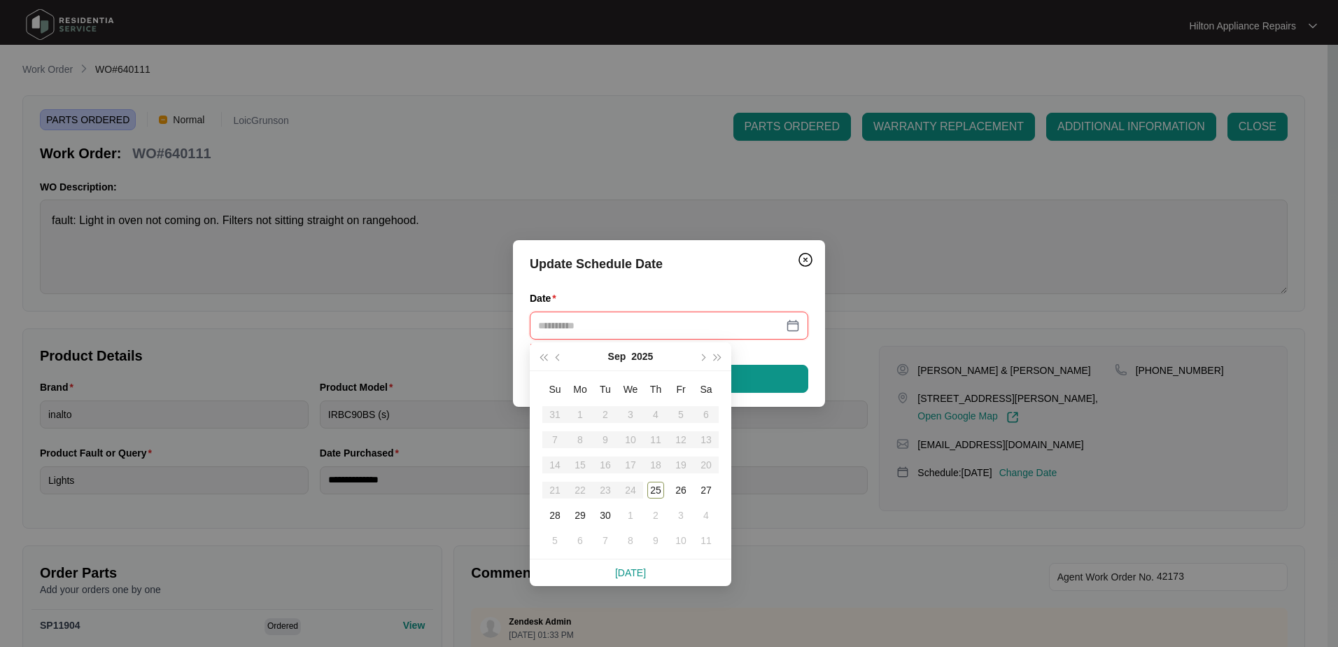
type input "**********"
click at [701, 359] on span "button" at bounding box center [702, 357] width 7 height 7
click at [631, 412] on div "1" at bounding box center [630, 414] width 17 height 17
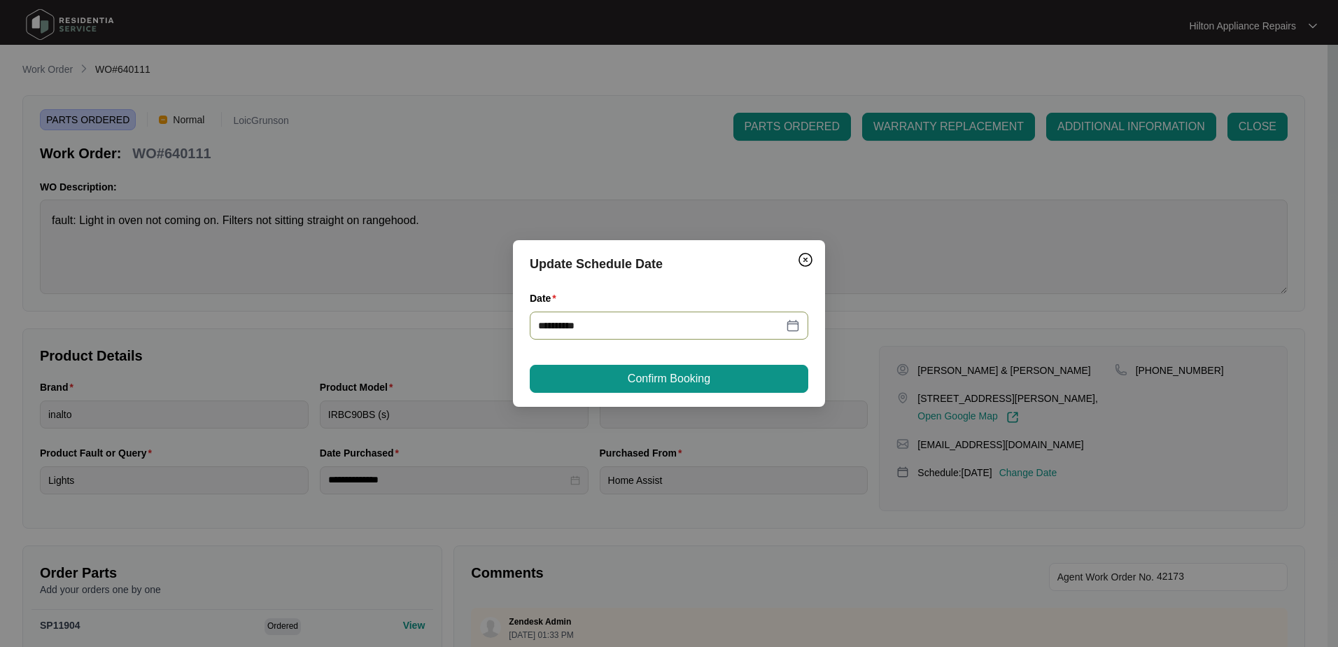
type input "**********"
click at [657, 381] on span "Confirm Booking" at bounding box center [669, 378] width 83 height 17
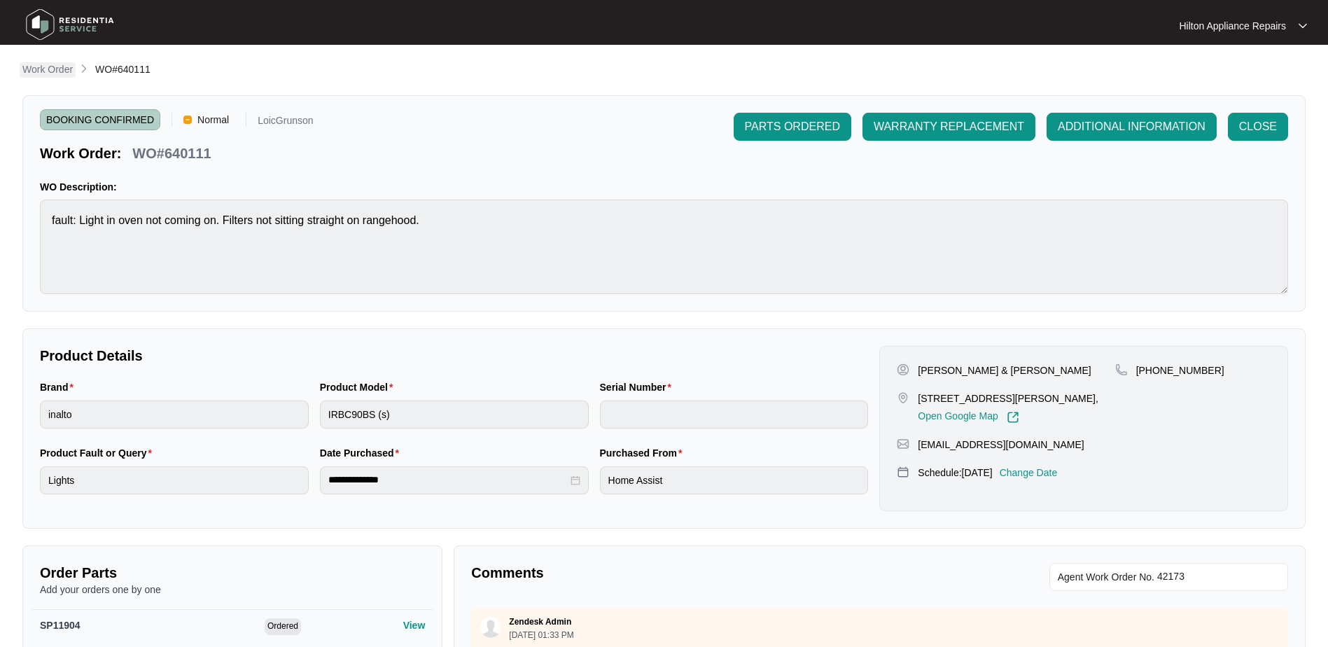
click at [51, 65] on p "Work Order" at bounding box center [47, 69] width 50 height 14
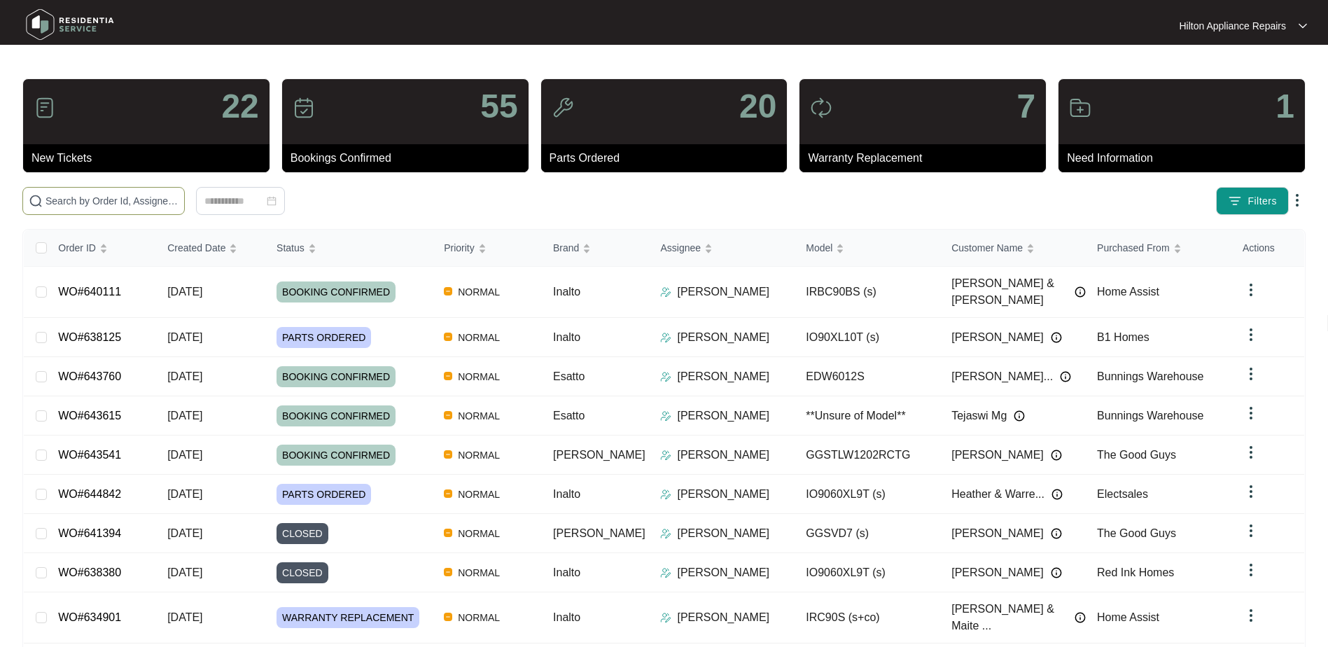
drag, startPoint x: 43, startPoint y: 198, endPoint x: 70, endPoint y: 199, distance: 27.3
click at [43, 198] on span at bounding box center [103, 201] width 162 height 28
paste input "WO#642113"
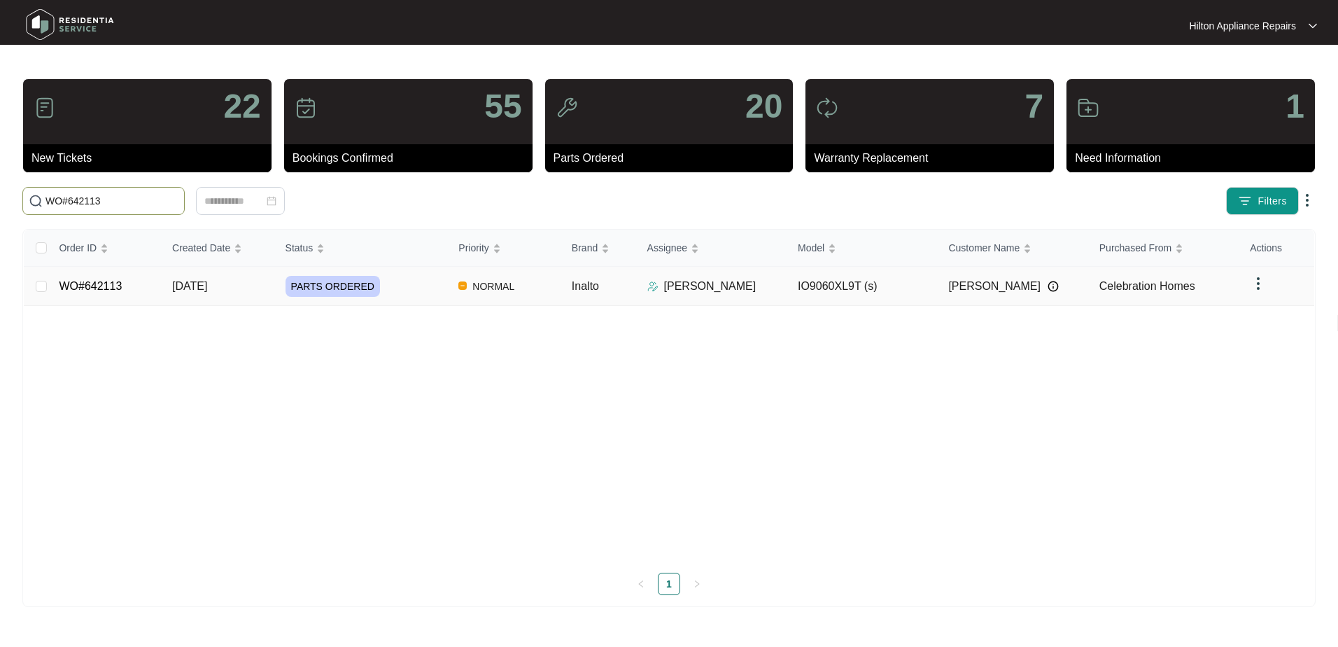
type input "WO#642113"
click at [186, 289] on span "[DATE]" at bounding box center [189, 286] width 35 height 12
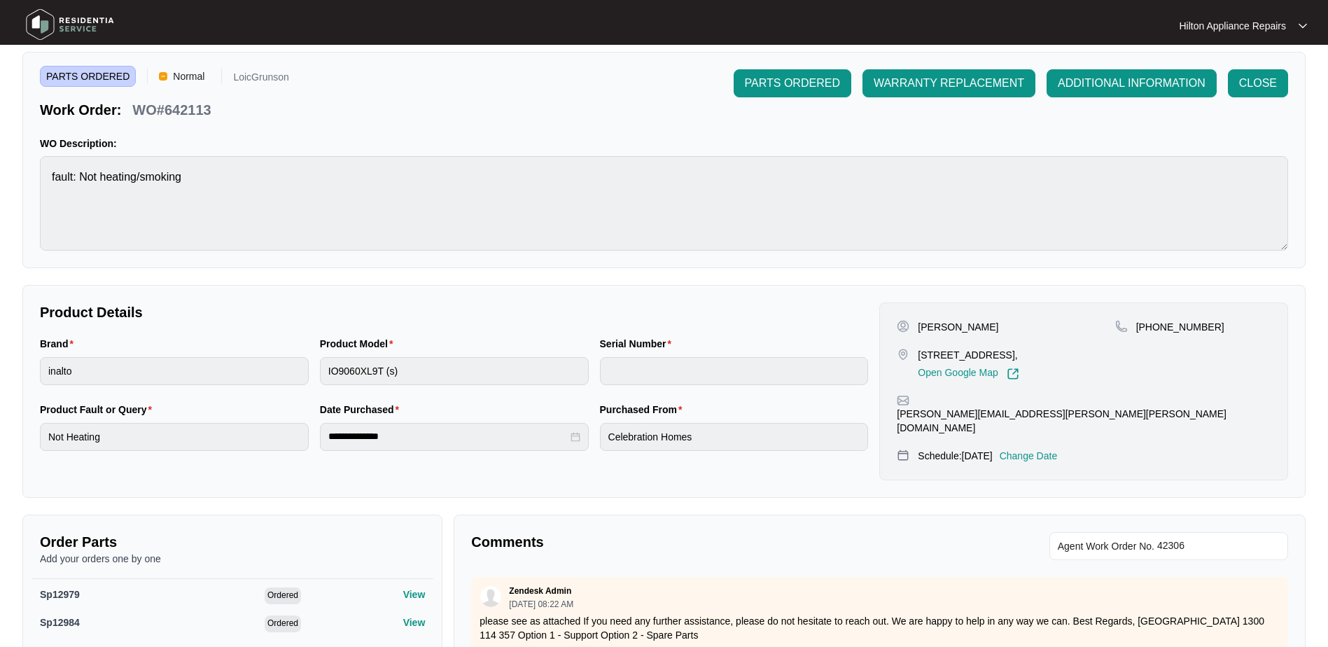
scroll to position [210, 0]
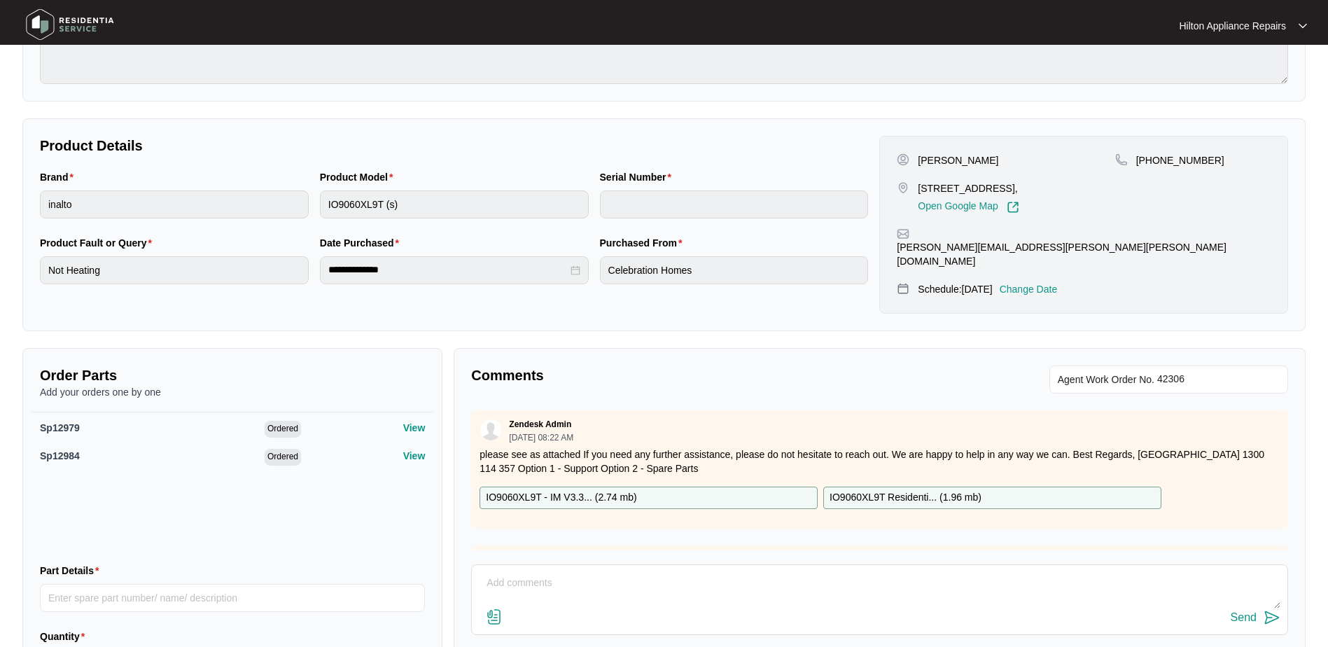
click at [523, 575] on textarea at bounding box center [879, 590] width 801 height 36
click at [540, 573] on textarea "Part arrived called [PERSON_NAME]" at bounding box center [879, 590] width 801 height 36
click at [624, 572] on textarea "Part arrived, called [PERSON_NAME]" at bounding box center [879, 590] width 801 height 36
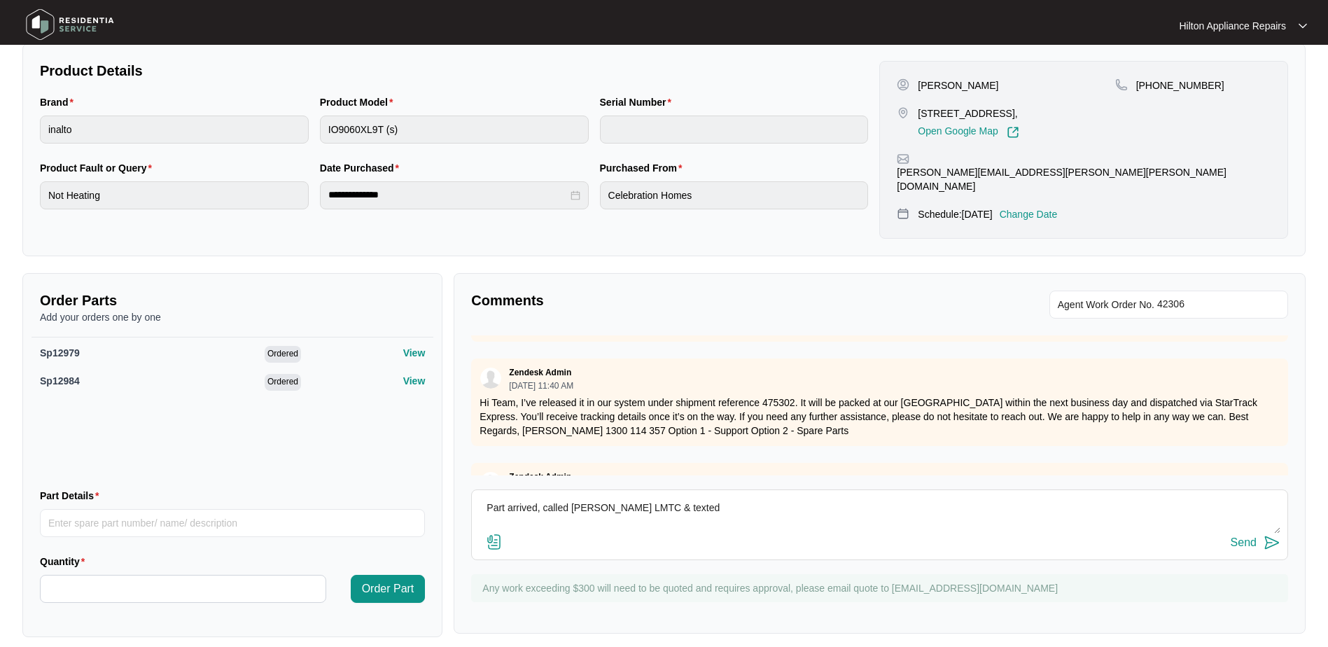
scroll to position [440, 0]
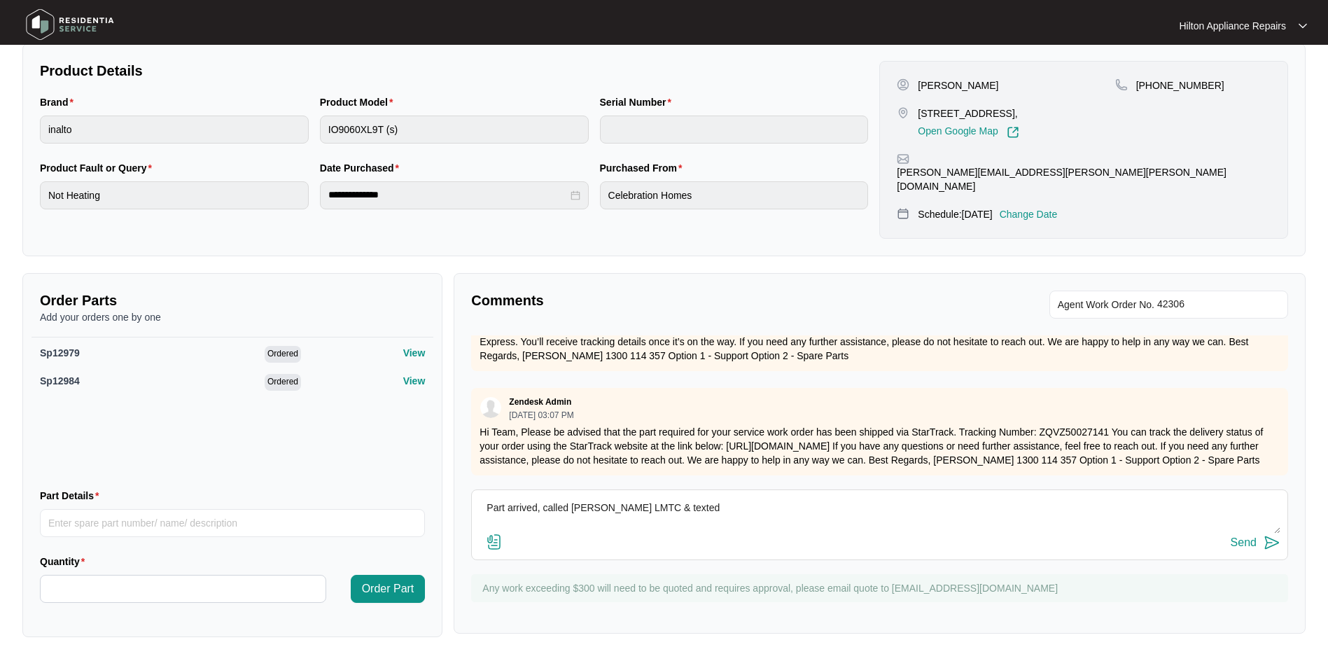
type textarea "Part arrived, called [PERSON_NAME] LMTC & texted"
click at [1238, 536] on div "Send" at bounding box center [1244, 542] width 26 height 13
